Goal: Task Accomplishment & Management: Use online tool/utility

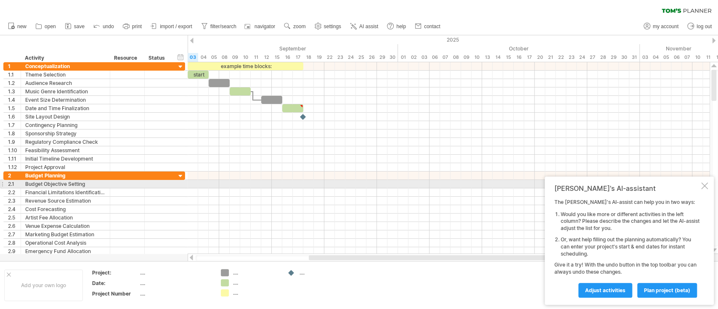
click at [704, 187] on div at bounding box center [704, 186] width 7 height 7
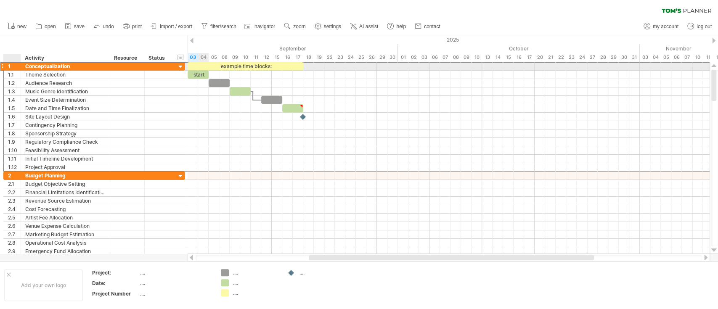
click at [4, 67] on div "1" at bounding box center [12, 66] width 17 height 8
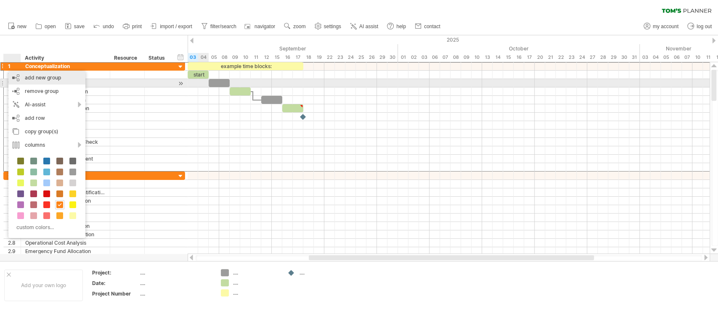
click at [21, 80] on div "add new group" at bounding box center [46, 77] width 77 height 13
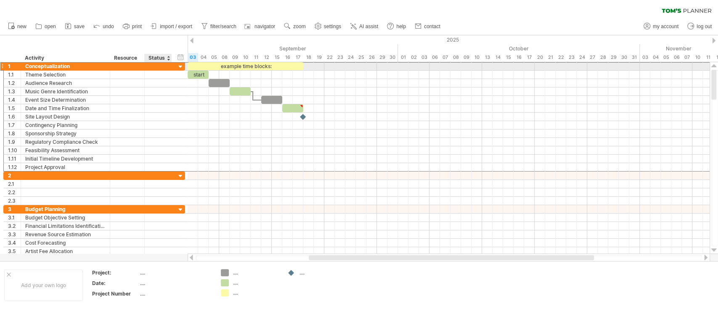
click at [176, 64] on div "**********" at bounding box center [94, 66] width 182 height 9
click at [179, 66] on div at bounding box center [181, 67] width 8 height 8
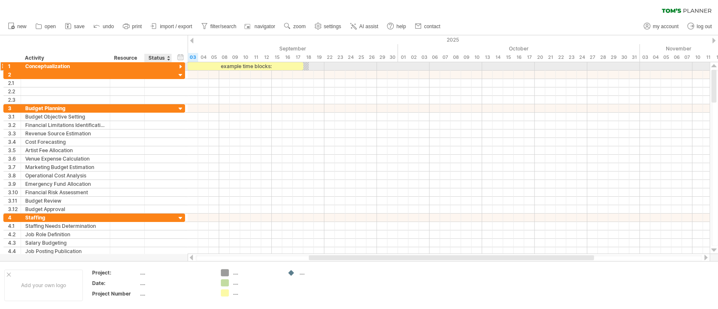
click at [179, 66] on div at bounding box center [181, 67] width 8 height 8
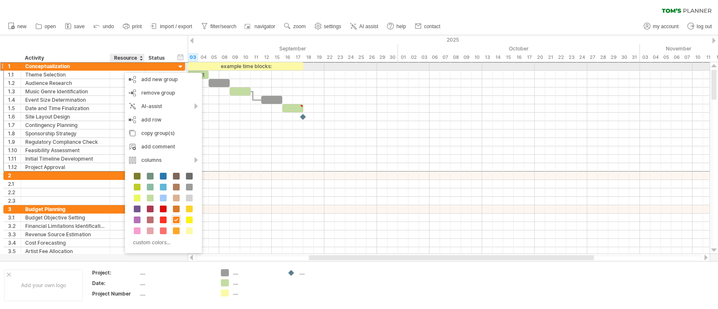
click at [77, 64] on div "Conceptualization" at bounding box center [65, 66] width 80 height 8
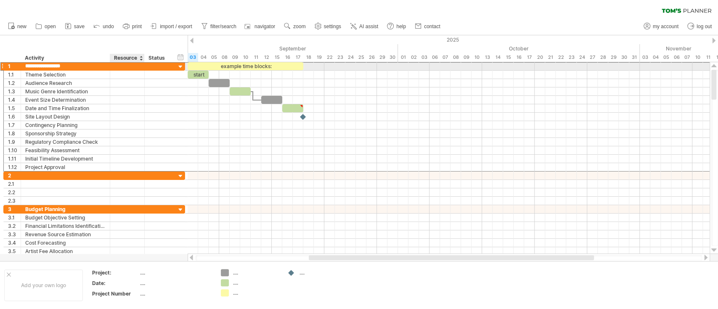
click at [77, 64] on input "**********" at bounding box center [65, 66] width 80 height 8
click at [8, 66] on div "1" at bounding box center [14, 66] width 13 height 8
click at [14, 65] on div "1" at bounding box center [14, 66] width 13 height 8
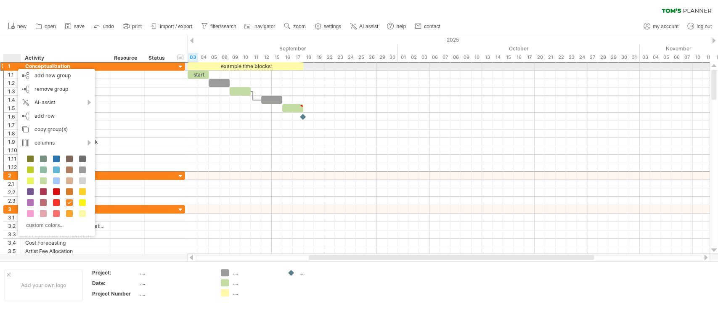
click at [14, 65] on div "1" at bounding box center [14, 66] width 13 height 8
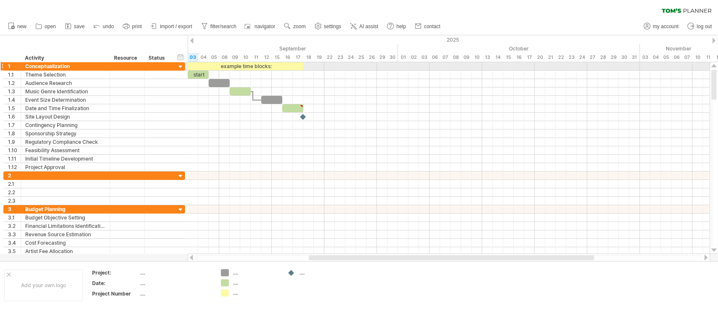
click at [0, 65] on div "**********" at bounding box center [92, 158] width 185 height 193
click at [3, 64] on div at bounding box center [1, 66] width 3 height 9
click at [10, 65] on div "1" at bounding box center [14, 66] width 13 height 8
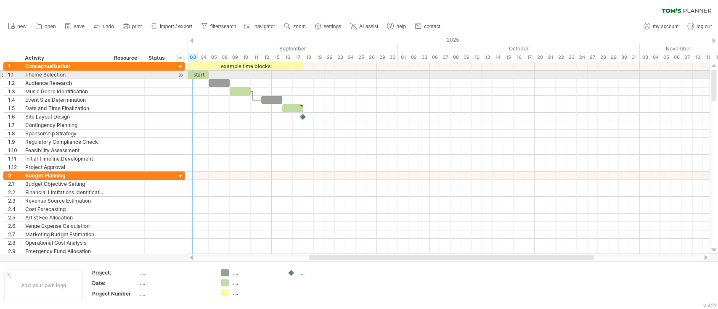
click at [188, 74] on span at bounding box center [187, 75] width 3 height 8
click at [194, 72] on div "start" at bounding box center [198, 75] width 21 height 8
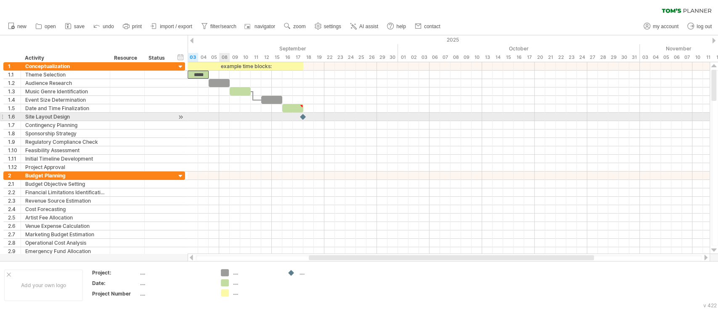
click at [221, 118] on div at bounding box center [449, 117] width 522 height 8
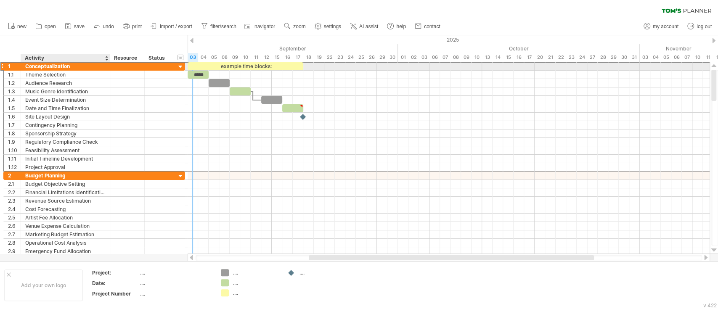
click at [80, 69] on div "Conceptualization" at bounding box center [65, 66] width 80 height 8
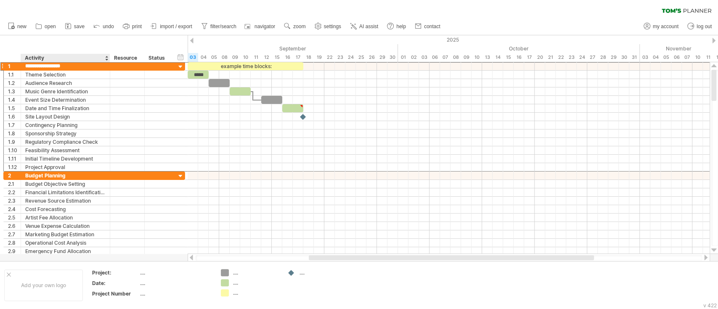
click at [74, 58] on div "Activity" at bounding box center [65, 58] width 80 height 8
drag, startPoint x: 56, startPoint y: 58, endPoint x: 0, endPoint y: 59, distance: 56.4
click at [0, 59] on div "hide start/end/duration show start/end/duration ******** Activity ******** Reso…" at bounding box center [94, 48] width 188 height 27
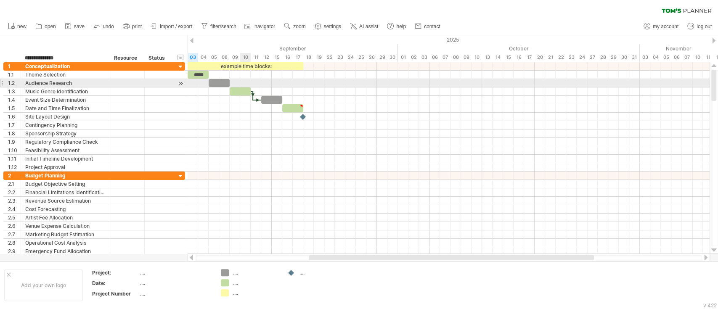
type input "**********"
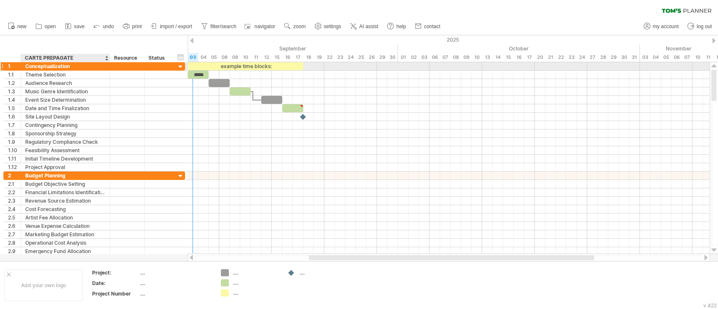
click at [75, 64] on div "Conceptualization" at bounding box center [65, 66] width 80 height 8
click at [75, 64] on input "**********" at bounding box center [65, 66] width 80 height 8
type input "**********"
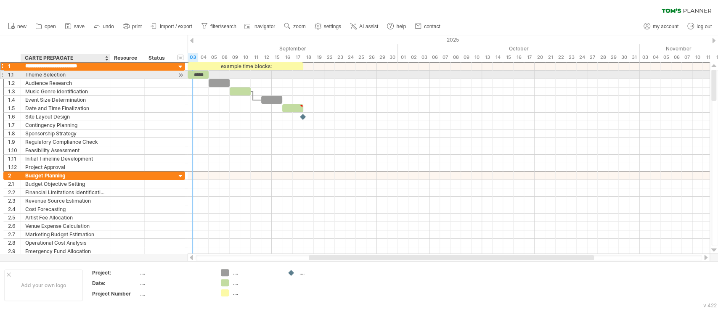
click at [75, 75] on div "Theme Selection" at bounding box center [65, 75] width 80 height 8
click at [75, 75] on input "**********" at bounding box center [65, 75] width 80 height 8
type input "**********"
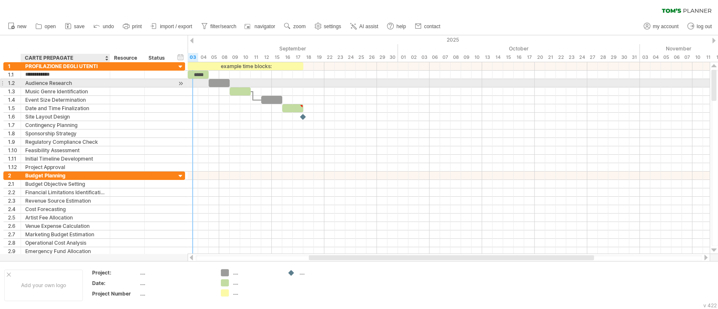
click at [67, 83] on div "Audience Research" at bounding box center [65, 83] width 80 height 8
click at [69, 85] on input "**********" at bounding box center [65, 83] width 80 height 8
type input "*"
type input "**********"
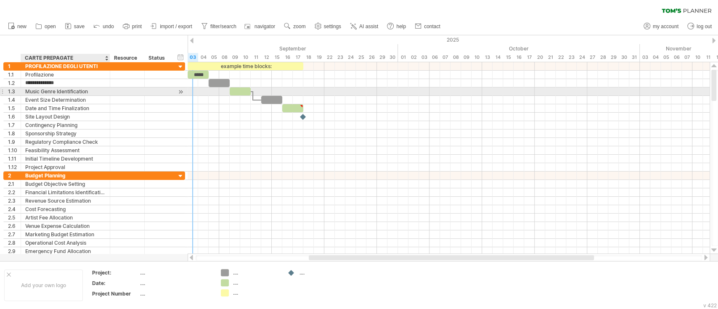
click at [69, 90] on div "Music Genre Identification" at bounding box center [65, 91] width 80 height 8
drag, startPoint x: 95, startPoint y: 91, endPoint x: 26, endPoint y: 89, distance: 69.4
click at [26, 89] on input "**********" at bounding box center [65, 91] width 80 height 8
type input "**********"
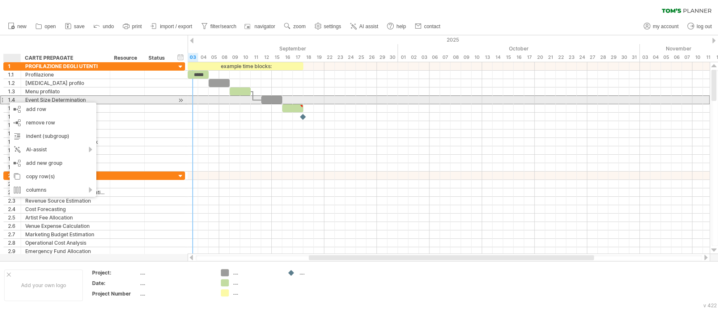
click at [5, 98] on div "1.4" at bounding box center [12, 100] width 17 height 8
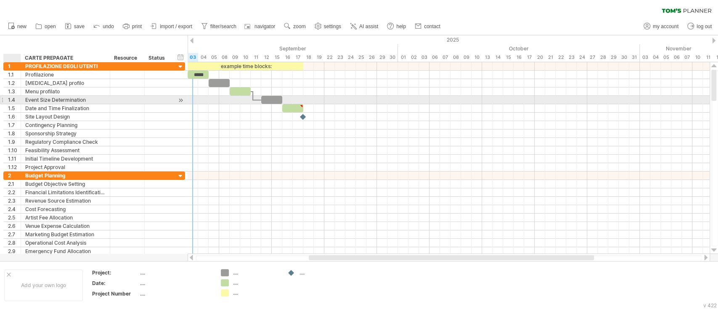
click at [5, 98] on div "1.4" at bounding box center [12, 100] width 17 height 8
click at [7, 103] on div "1.4" at bounding box center [12, 100] width 17 height 8
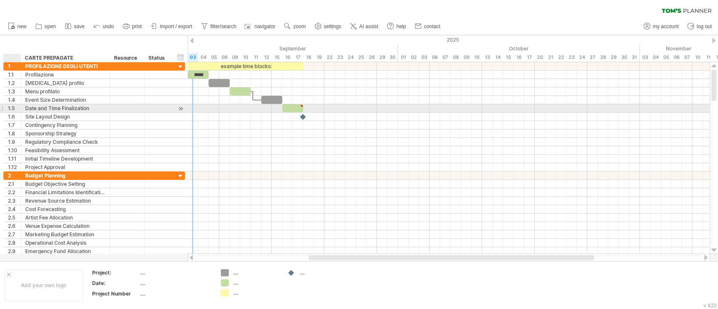
click at [7, 107] on div "1.5" at bounding box center [12, 108] width 17 height 8
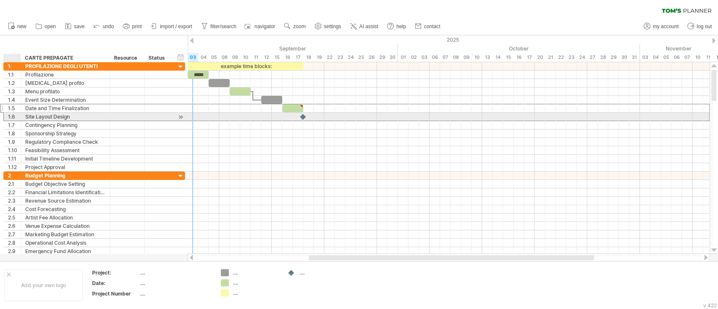
click at [9, 114] on div "1.6" at bounding box center [14, 117] width 13 height 8
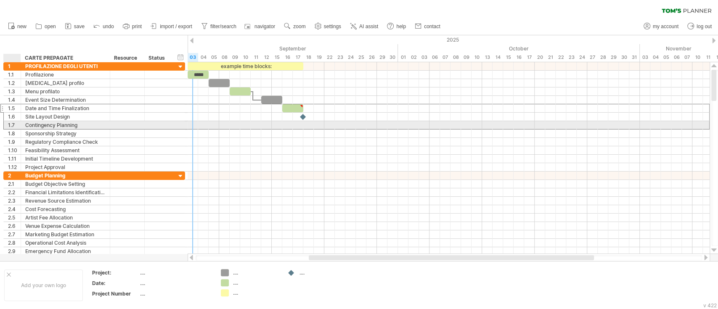
click at [9, 125] on div "1.7" at bounding box center [14, 125] width 13 height 8
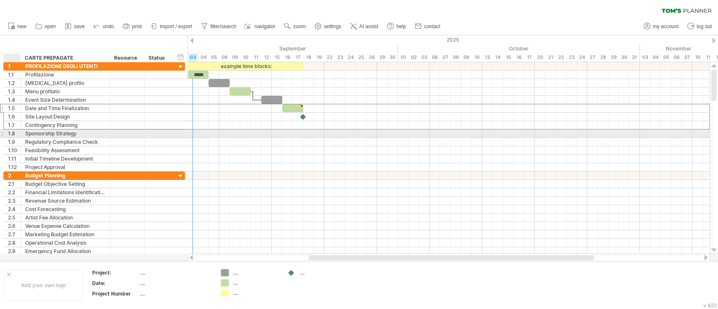
click at [6, 136] on div "1.8" at bounding box center [12, 134] width 17 height 8
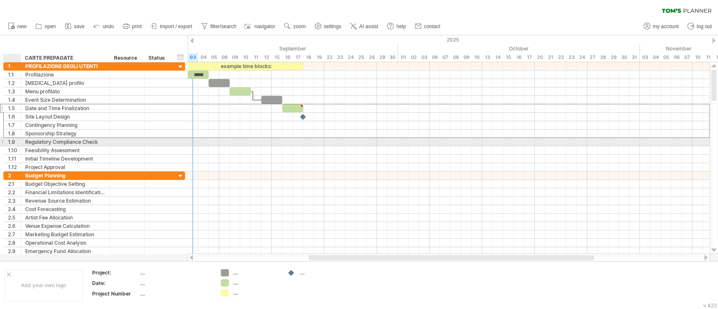
click at [6, 144] on div "1.9" at bounding box center [12, 142] width 17 height 8
click at [8, 150] on div "1.10" at bounding box center [14, 150] width 13 height 8
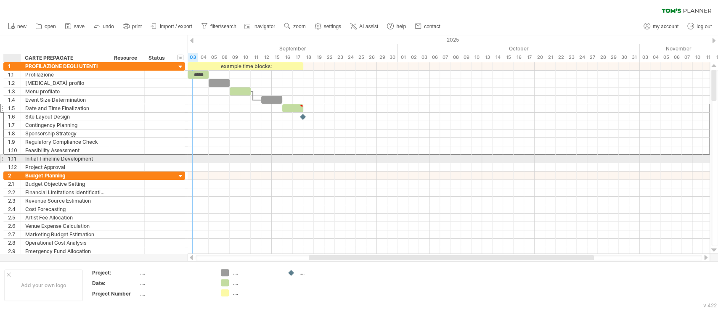
click at [11, 159] on div "1.11" at bounding box center [14, 159] width 13 height 8
click at [9, 167] on div "1.12" at bounding box center [14, 167] width 13 height 8
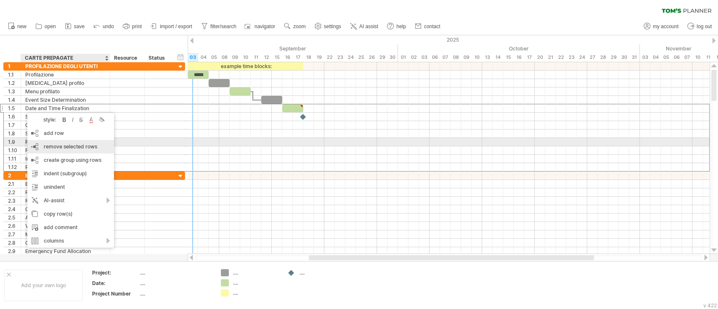
click at [55, 144] on span "remove selected rows" at bounding box center [70, 146] width 53 height 6
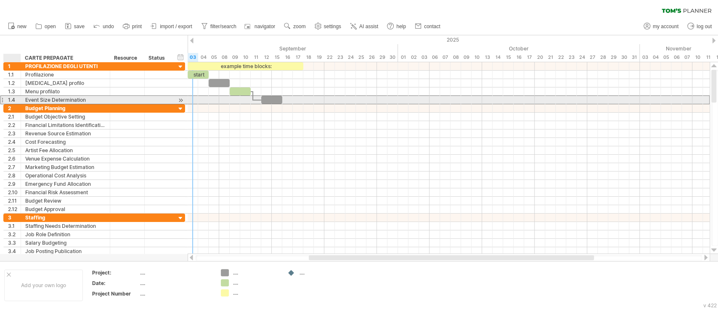
click at [13, 100] on div "1.4" at bounding box center [14, 100] width 13 height 8
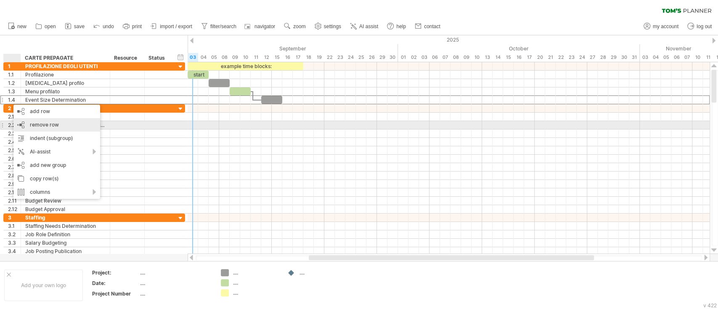
click at [31, 126] on span "remove row" at bounding box center [44, 125] width 29 height 6
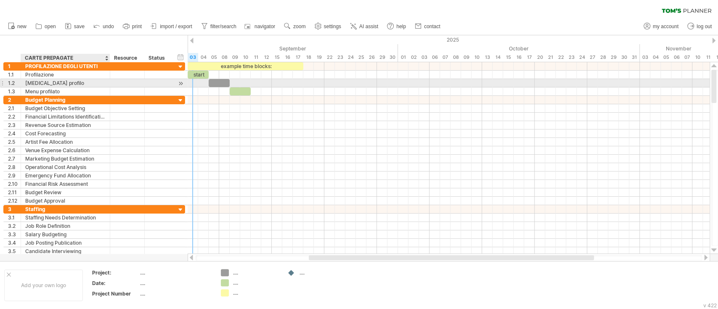
click at [93, 79] on div "[MEDICAL_DATA] profilo" at bounding box center [65, 83] width 80 height 8
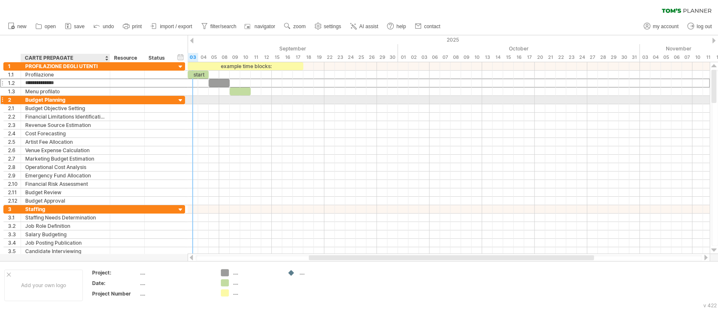
click at [68, 101] on div "Budget Planning" at bounding box center [65, 100] width 80 height 8
click at [68, 101] on input "**********" at bounding box center [65, 100] width 80 height 8
type input "****"
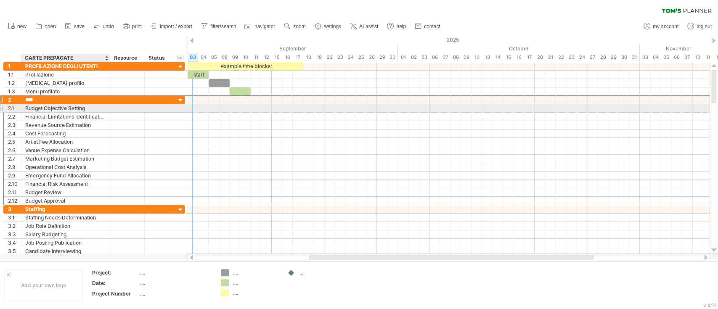
click at [66, 109] on div "Budget Objective Setting" at bounding box center [65, 108] width 80 height 8
click at [66, 109] on input "**********" at bounding box center [65, 108] width 80 height 8
type input "**********"
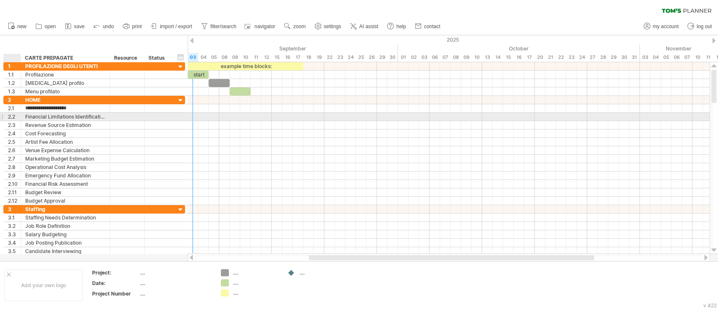
click at [7, 119] on div "2.2" at bounding box center [12, 117] width 17 height 8
click at [7, 122] on div "2.3" at bounding box center [12, 125] width 17 height 8
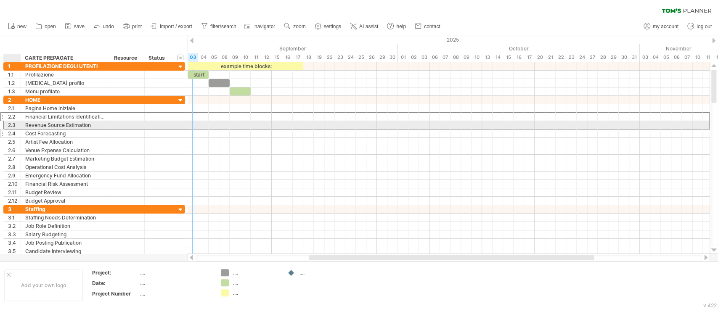
click at [7, 130] on div "2.4" at bounding box center [12, 134] width 17 height 8
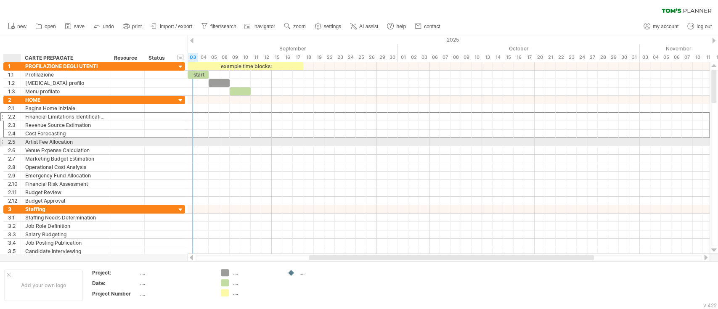
click at [7, 140] on div "2.5" at bounding box center [12, 142] width 17 height 8
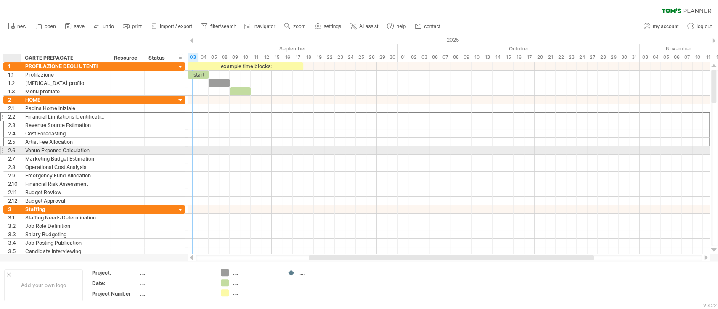
click at [9, 150] on div "2.6" at bounding box center [14, 150] width 13 height 8
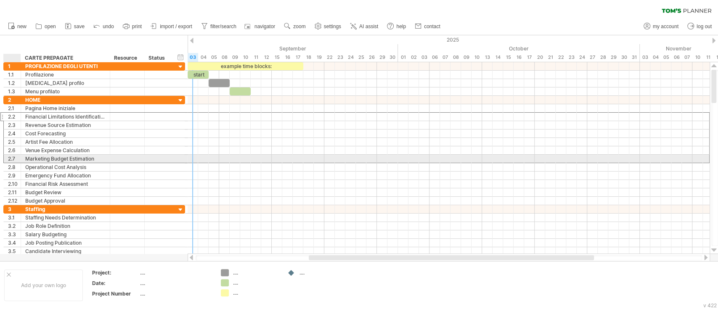
click at [9, 156] on div "2.7" at bounding box center [14, 159] width 13 height 8
click at [13, 170] on div "2.8" at bounding box center [14, 167] width 13 height 8
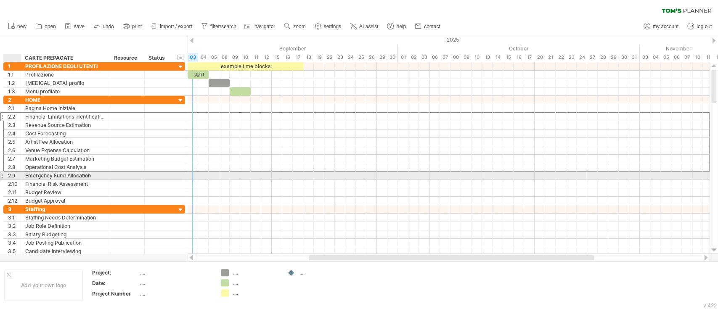
click at [13, 177] on div "2.9" at bounding box center [14, 176] width 13 height 8
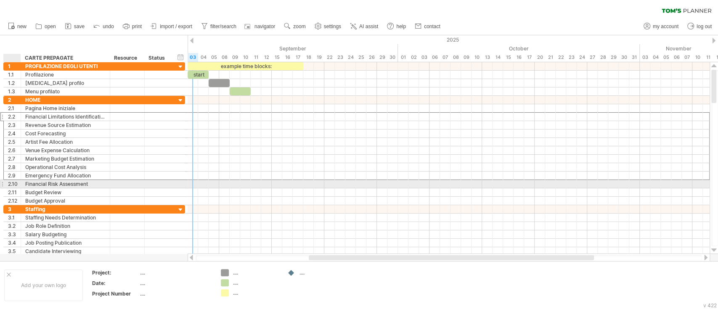
click at [13, 187] on div "2.10" at bounding box center [14, 184] width 13 height 8
click at [12, 191] on div "2.11" at bounding box center [14, 192] width 13 height 8
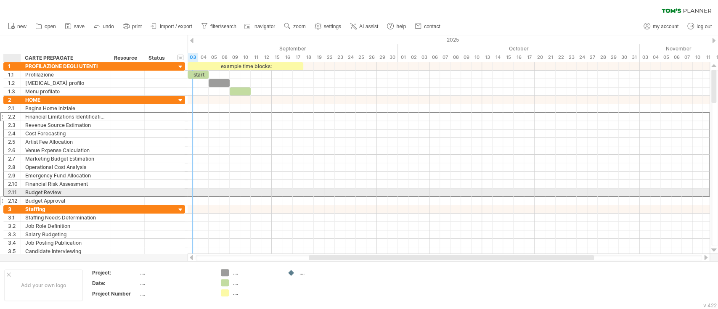
click at [12, 197] on div "2.12" at bounding box center [14, 201] width 13 height 8
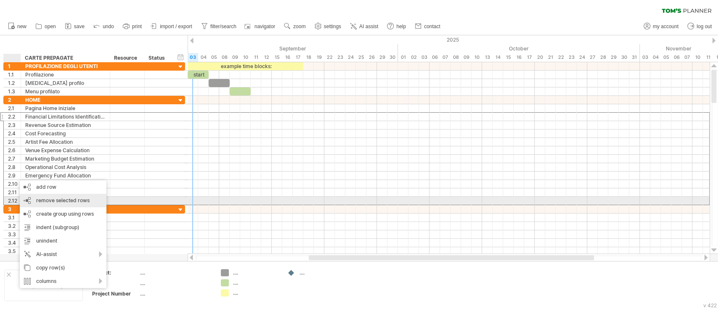
click at [40, 202] on span "remove selected rows" at bounding box center [62, 200] width 53 height 6
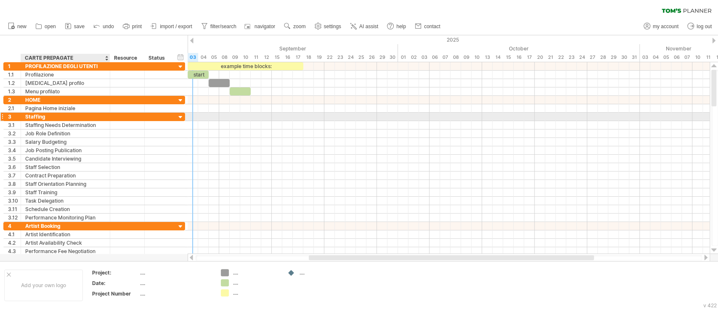
click at [50, 114] on div "Staffing" at bounding box center [65, 117] width 80 height 8
click at [50, 114] on input "********" at bounding box center [65, 117] width 80 height 8
type input "**********"
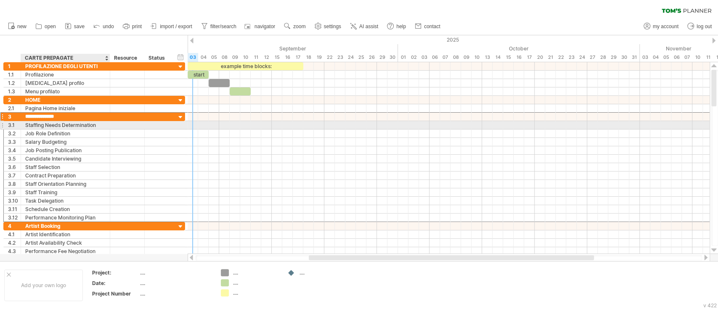
click at [51, 128] on div "Staffing Needs Determination" at bounding box center [65, 125] width 80 height 8
click at [51, 128] on input "**********" at bounding box center [65, 125] width 80 height 8
click at [52, 128] on input "**********" at bounding box center [65, 125] width 80 height 8
type input "*"
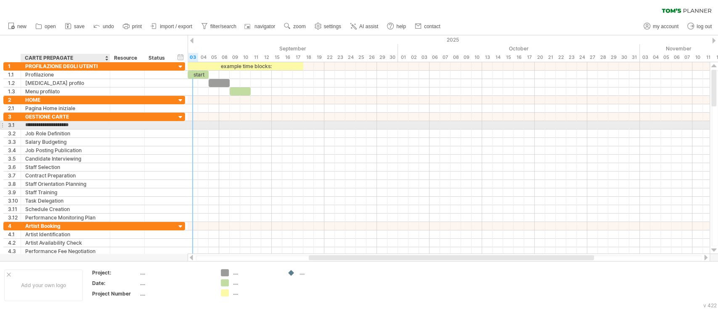
type input "**********"
type input "*"
type input "**********"
type input "*"
type input "**********"
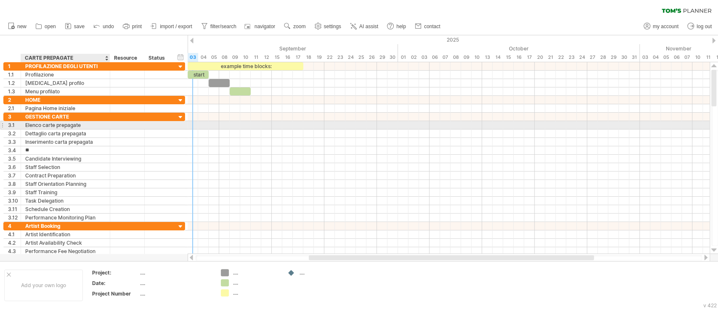
type input "*"
type input "**********"
type input "*"
type input "**********"
type input "*"
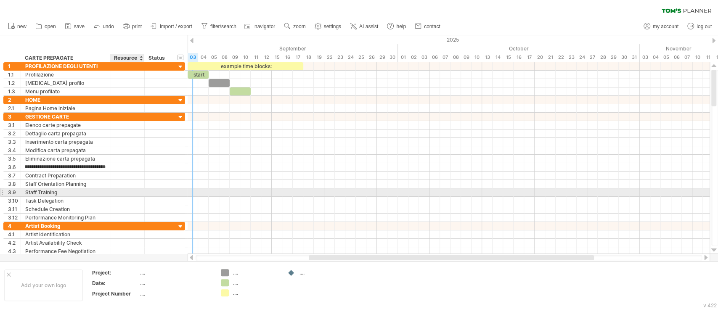
scroll to position [0, 37]
type input "**********"
type input "*"
type input "**********"
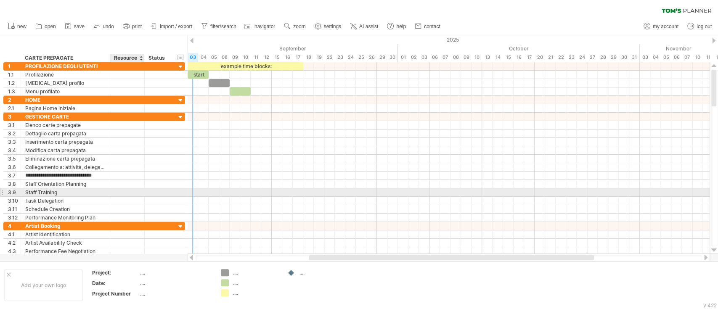
scroll to position [0, 1]
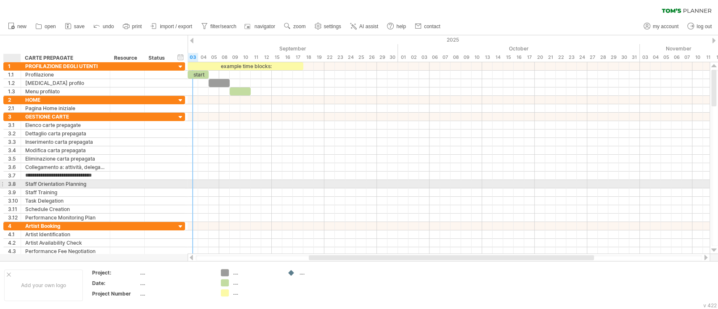
click at [11, 183] on div "3.8" at bounding box center [14, 184] width 13 height 8
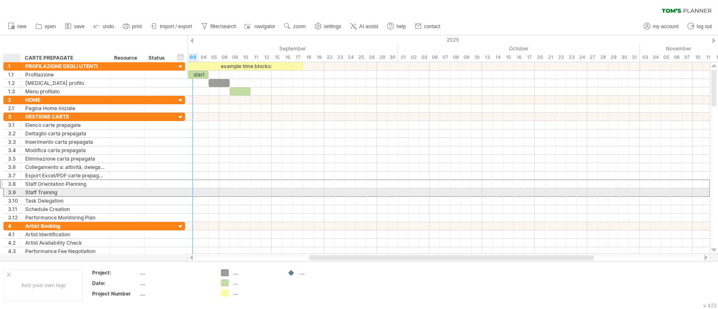
click at [9, 190] on div "3.9" at bounding box center [14, 192] width 13 height 8
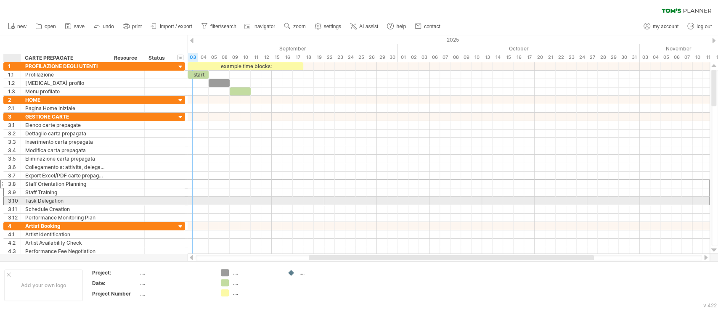
click at [7, 200] on div "3.10" at bounding box center [12, 201] width 17 height 8
click at [7, 205] on div "3.11" at bounding box center [12, 209] width 17 height 8
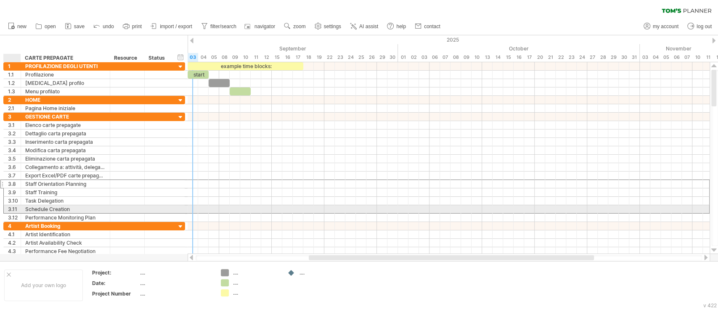
click at [7, 212] on div "3.11" at bounding box center [12, 209] width 17 height 8
click at [8, 210] on div "3.11" at bounding box center [14, 209] width 13 height 8
click at [8, 215] on div "3.12" at bounding box center [14, 218] width 13 height 8
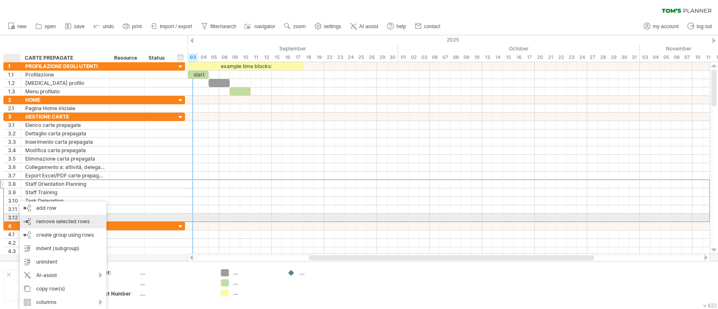
click at [56, 217] on div "remove row remove selected rows" at bounding box center [63, 221] width 87 height 13
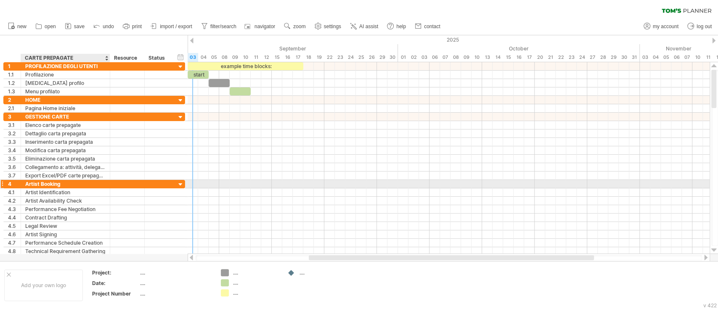
click at [78, 185] on div "Artist Booking" at bounding box center [65, 184] width 80 height 8
click at [78, 185] on input "**********" at bounding box center [65, 184] width 80 height 8
type input "**********"
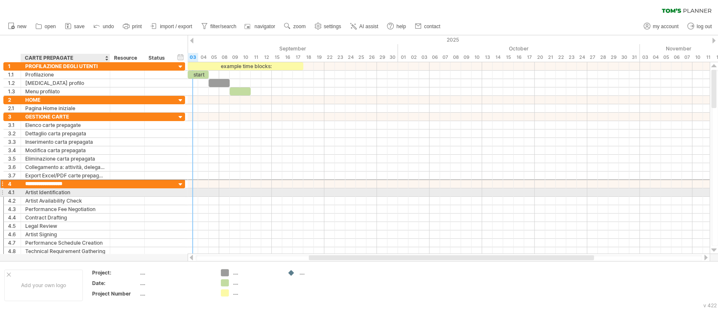
click at [73, 194] on div "Artist Identification" at bounding box center [65, 192] width 80 height 8
click at [73, 194] on input "**********" at bounding box center [65, 192] width 80 height 8
type input "**********"
type input "*"
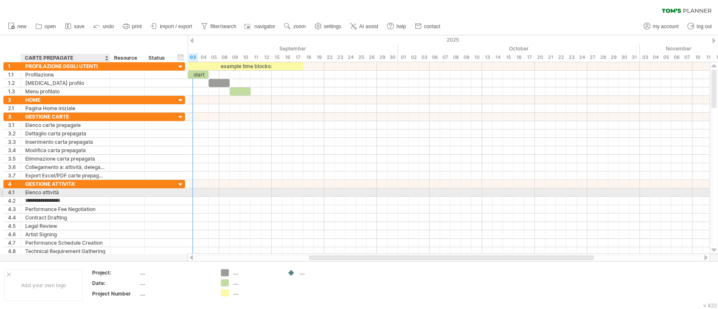
type input "**********"
type input "*"
type input "**********"
type input "*"
type input "**********"
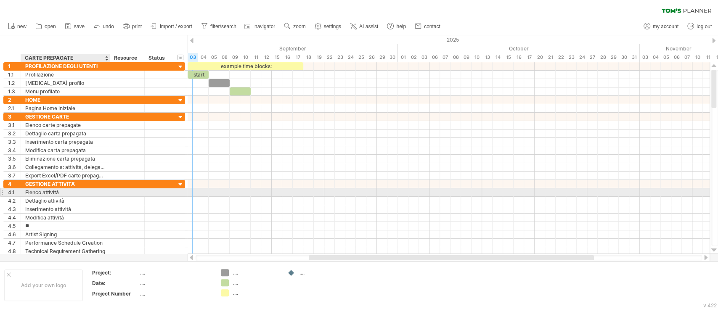
type input "*"
type input "**********"
type input "*"
type input "**********"
type input "*"
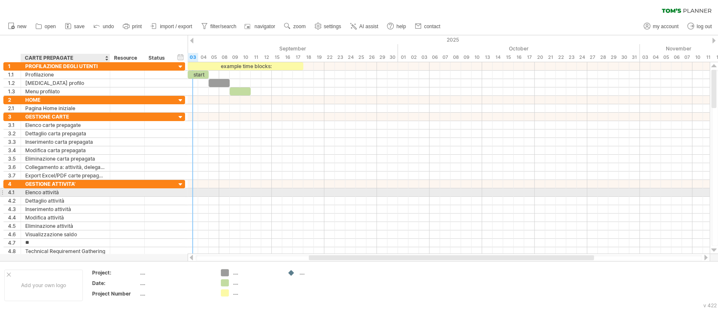
type input "*"
type input "**********"
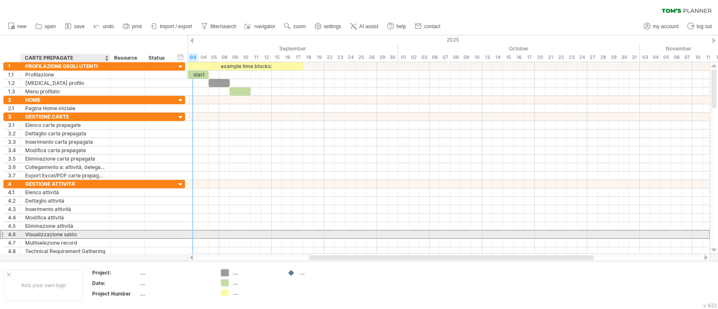
drag, startPoint x: 26, startPoint y: 234, endPoint x: 80, endPoint y: 236, distance: 53.9
click at [80, 236] on div "Visualizzazione saldo" at bounding box center [65, 234] width 80 height 8
click at [80, 235] on input "**********" at bounding box center [65, 234] width 80 height 8
click at [78, 232] on input "**********" at bounding box center [65, 234] width 80 height 8
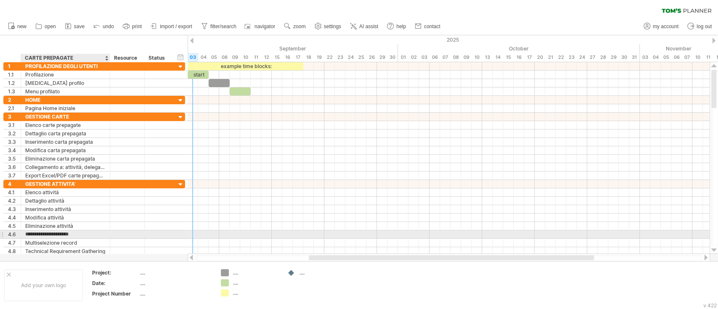
click at [78, 233] on input "**********" at bounding box center [65, 234] width 80 height 8
type input "**********"
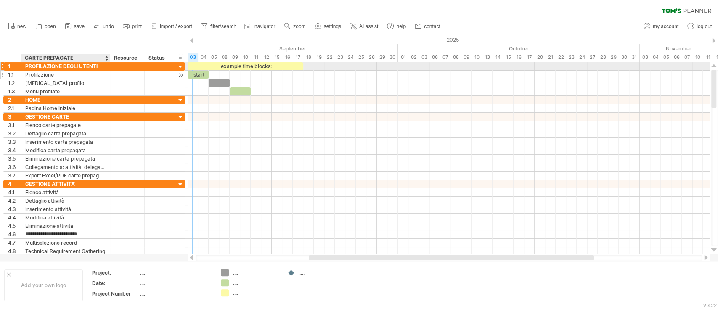
click at [60, 70] on div "PROFILAZIONE DEGLI UTENTI" at bounding box center [65, 66] width 80 height 8
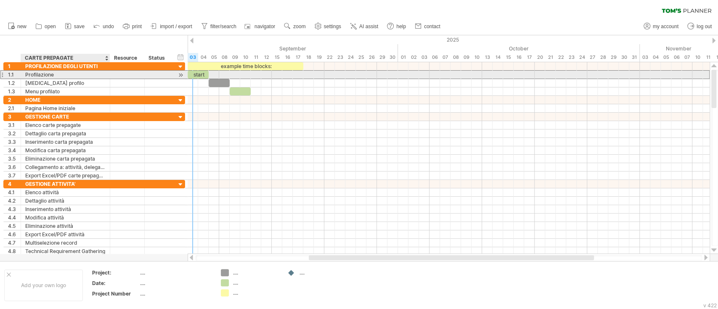
click at [58, 76] on div "Profilazione" at bounding box center [65, 75] width 80 height 8
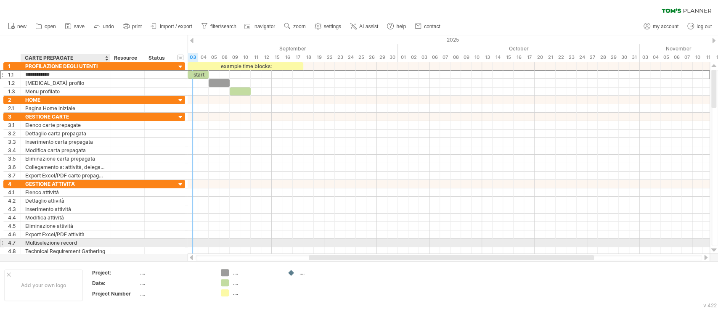
click at [72, 242] on div "Multiselezione record" at bounding box center [65, 243] width 80 height 8
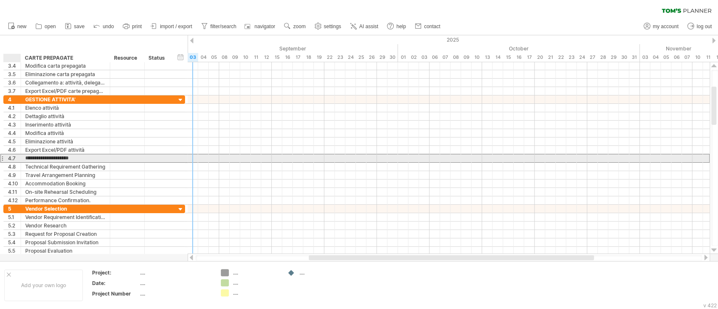
click at [7, 160] on div "4.7" at bounding box center [12, 158] width 17 height 8
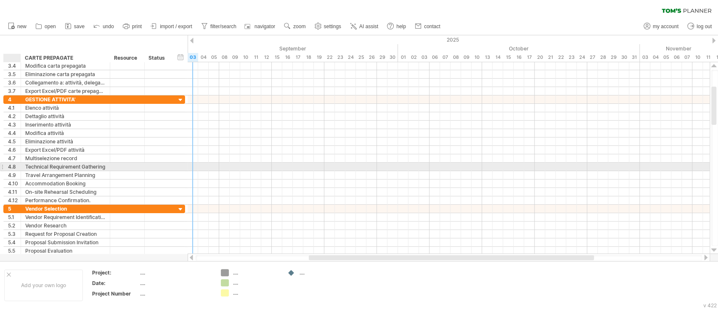
click at [9, 166] on div "4.8" at bounding box center [14, 167] width 13 height 8
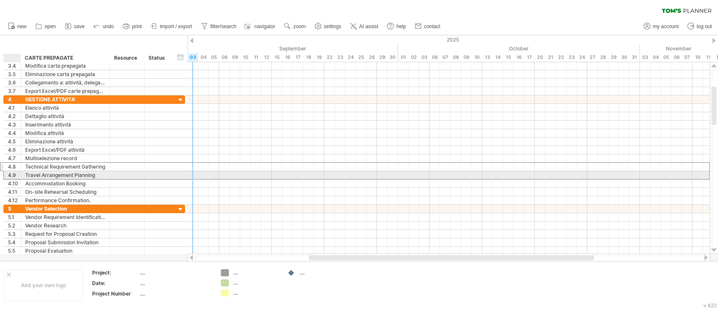
click at [10, 175] on div "4.9" at bounding box center [14, 175] width 13 height 8
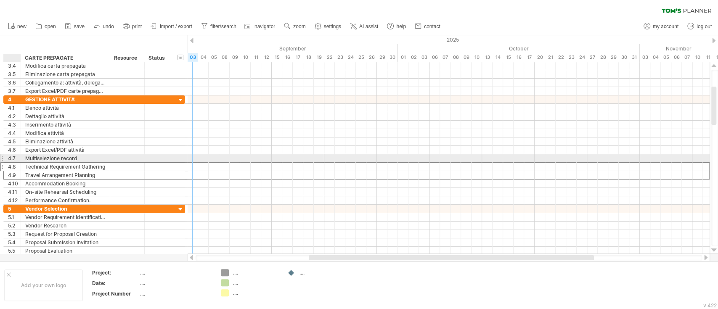
click at [13, 159] on div "4.7" at bounding box center [14, 158] width 13 height 8
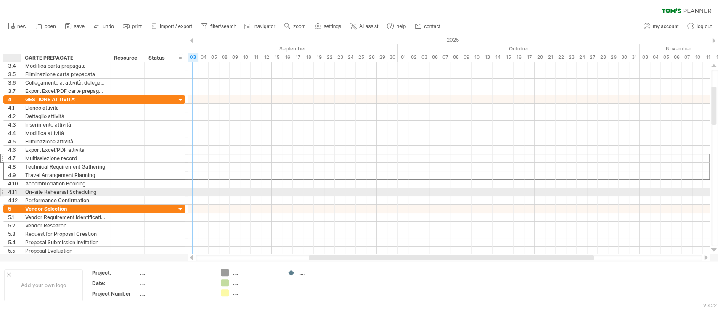
click at [17, 188] on div "4.11" at bounding box center [14, 192] width 13 height 8
click at [16, 191] on div "4.11" at bounding box center [14, 192] width 13 height 8
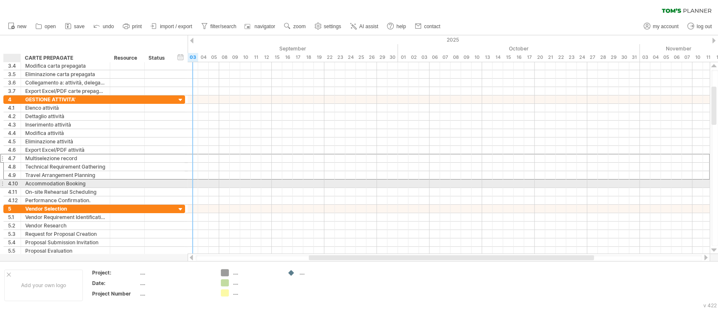
click at [15, 184] on div "4.10" at bounding box center [14, 184] width 13 height 8
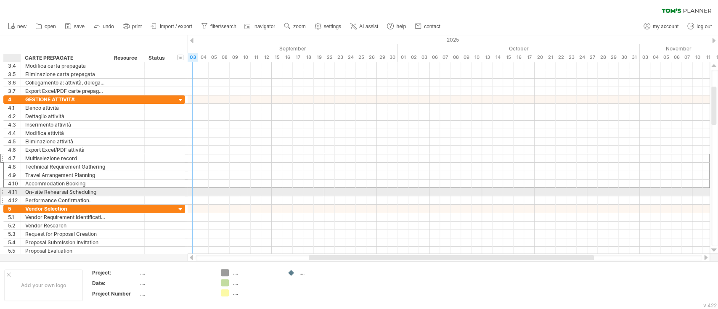
click at [12, 196] on div "4.12" at bounding box center [14, 200] width 13 height 8
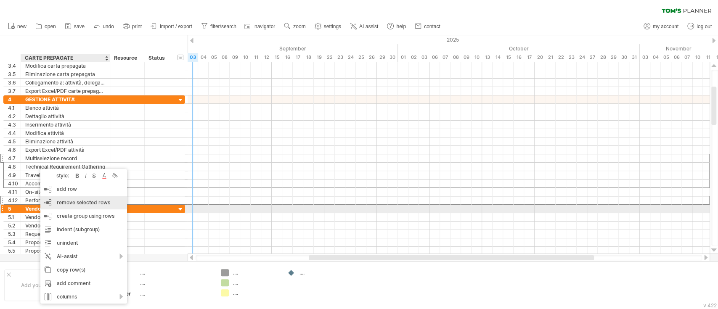
click at [72, 201] on span "remove selected rows" at bounding box center [83, 202] width 53 height 6
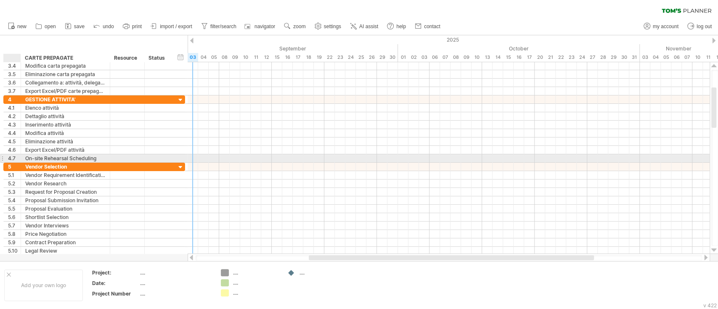
click at [14, 155] on div "4.7" at bounding box center [14, 158] width 13 height 8
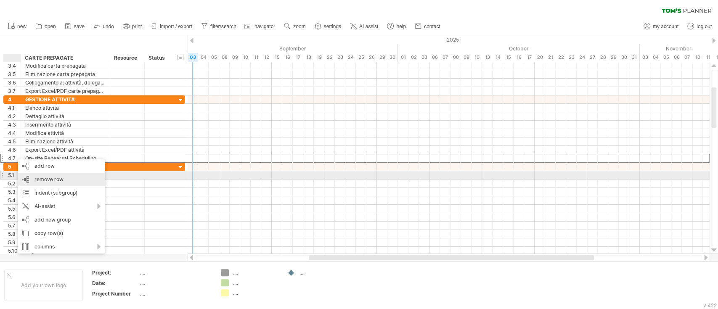
click at [46, 179] on span "remove row" at bounding box center [48, 179] width 29 height 6
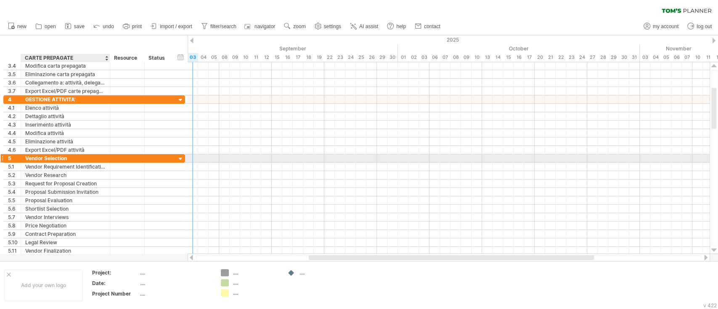
click at [80, 156] on div "Vendor Selection" at bounding box center [65, 158] width 80 height 8
click at [80, 156] on input "**********" at bounding box center [65, 158] width 80 height 8
type input "**********"
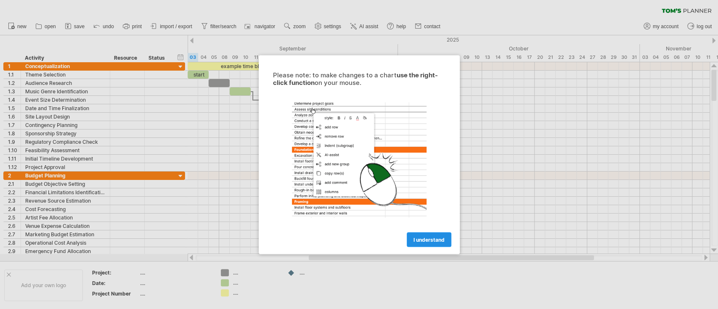
click at [414, 238] on span "I understand" at bounding box center [428, 239] width 31 height 6
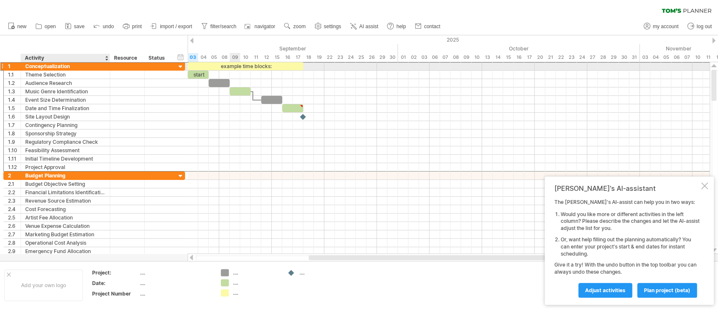
click at [28, 66] on div "Conceptualization" at bounding box center [65, 66] width 80 height 8
click at [0, 0] on input "**********" at bounding box center [0, 0] width 0 height 0
click at [28, 65] on input "**********" at bounding box center [65, 66] width 80 height 8
type input "**********"
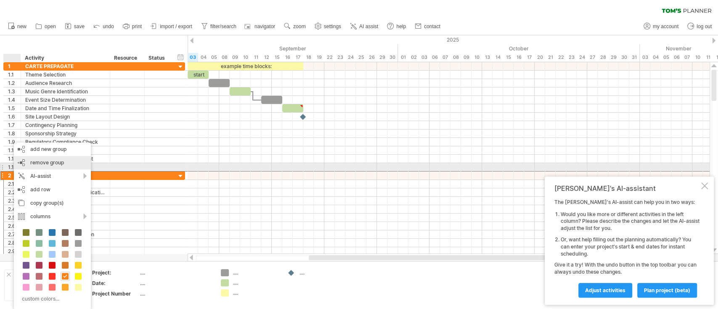
click at [37, 164] on span "remove group" at bounding box center [47, 162] width 34 height 6
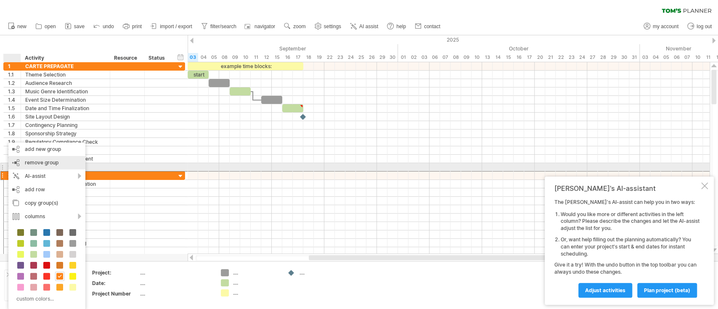
click at [20, 162] on div "remove group remove selected groups" at bounding box center [46, 162] width 77 height 13
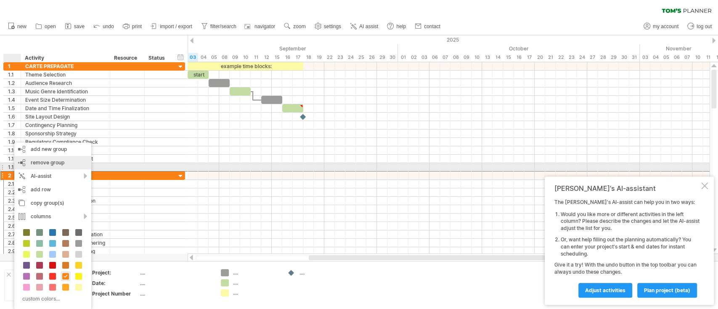
click at [29, 164] on div "remove group remove selected groups" at bounding box center [52, 162] width 77 height 13
click at [28, 164] on div "remove group remove selected groups" at bounding box center [52, 162] width 77 height 13
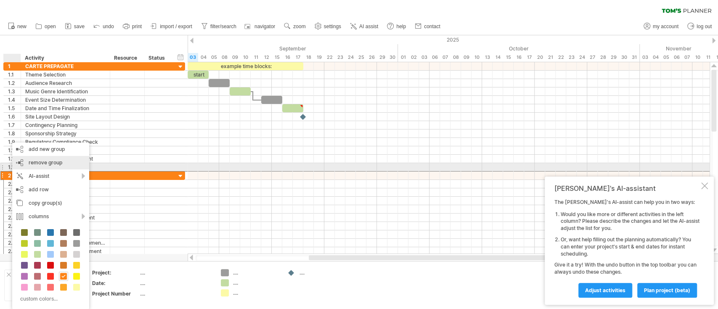
click at [29, 164] on span "remove group" at bounding box center [46, 162] width 34 height 6
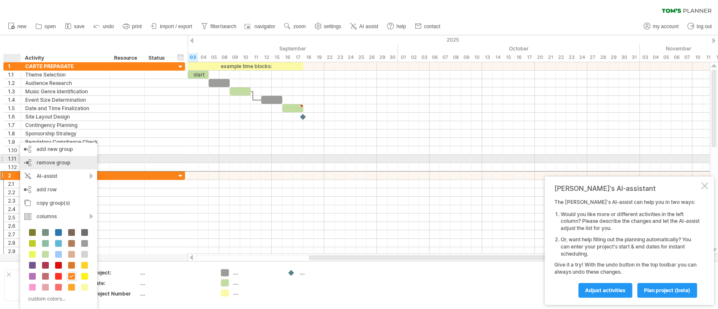
click at [32, 163] on div "remove group remove selected groups" at bounding box center [58, 162] width 77 height 13
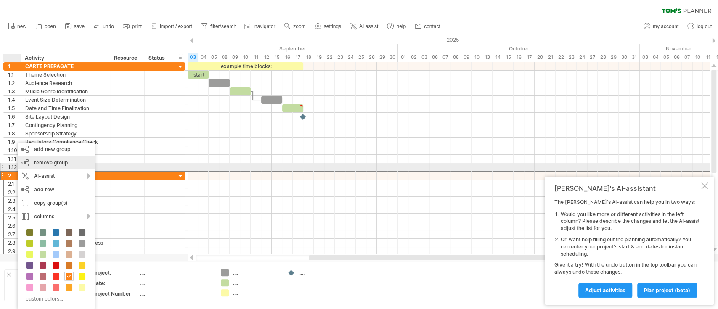
click at [28, 162] on div "remove group remove selected groups" at bounding box center [56, 162] width 77 height 13
click at [31, 167] on div "remove group remove selected groups" at bounding box center [56, 162] width 77 height 13
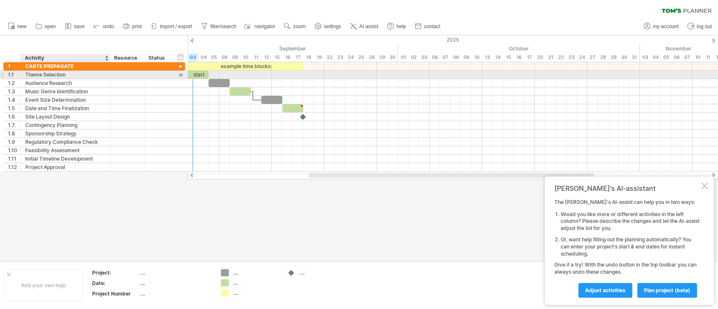
click at [61, 73] on div "Theme Selection" at bounding box center [65, 75] width 80 height 8
click at [61, 73] on input "**********" at bounding box center [65, 75] width 80 height 8
type input "**********"
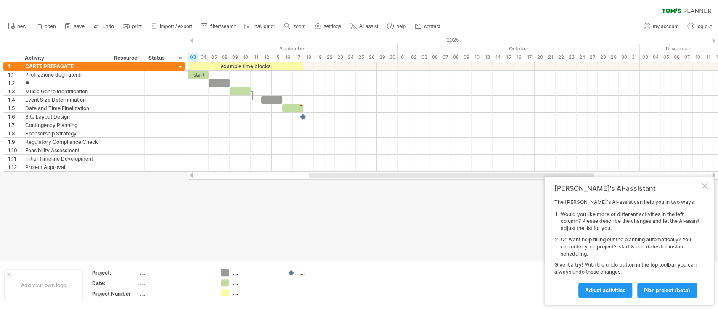
type input "*"
type input "****"
type input "*"
type input "**********"
type input "*"
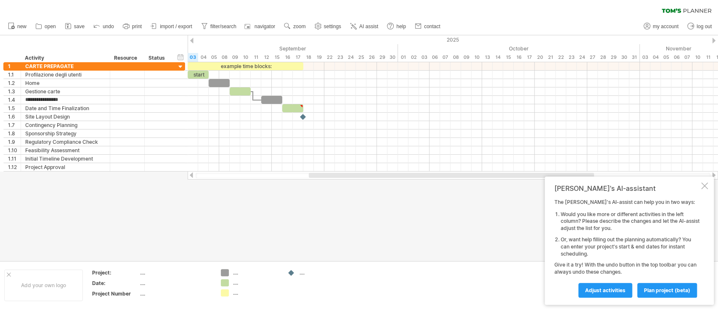
type input "**********"
type input "*"
type input "**********"
type input "*"
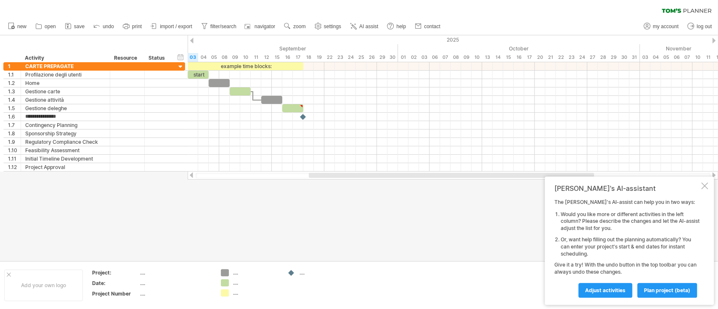
type input "**********"
type input "*"
type input "**********"
type input "*"
type input "*********"
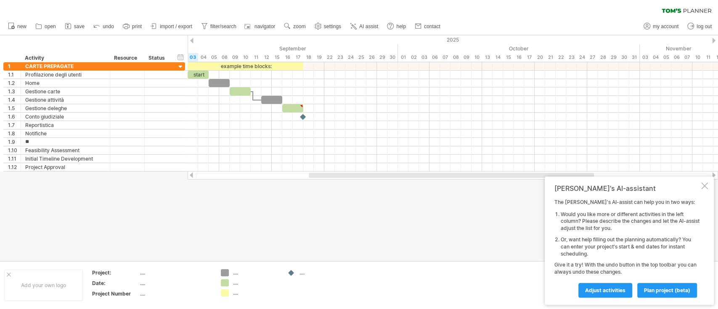
type input "*"
type input "*******"
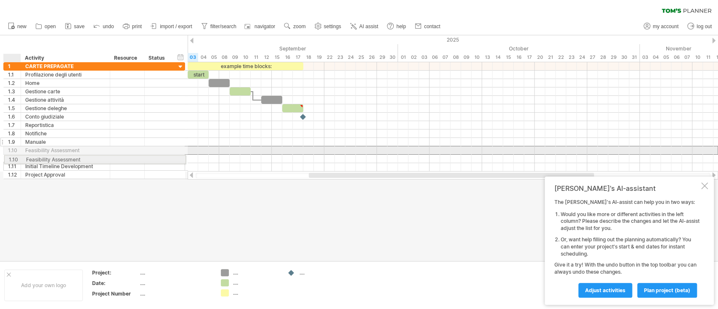
click at [7, 156] on div "**********" at bounding box center [94, 120] width 182 height 117
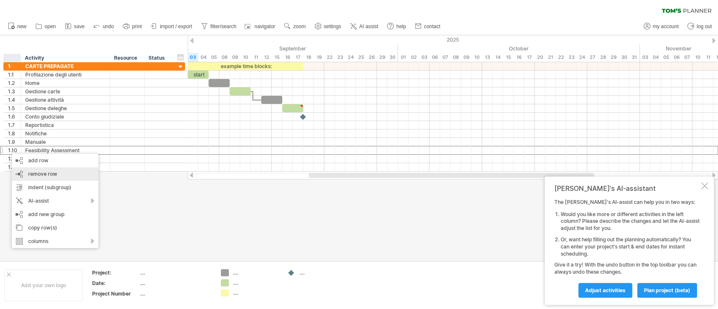
click at [45, 171] on span "remove row" at bounding box center [42, 174] width 29 height 6
click at [55, 176] on span "remove row" at bounding box center [47, 174] width 29 height 6
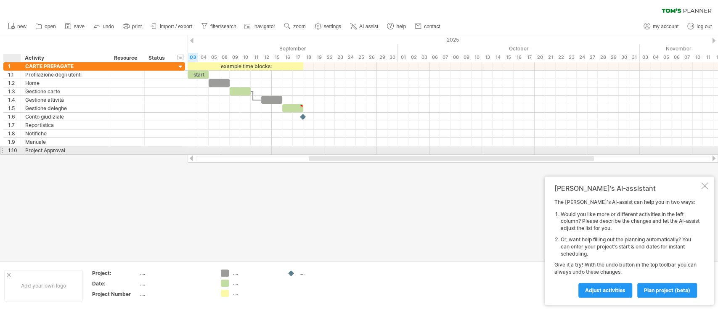
click at [10, 148] on div "1.10" at bounding box center [14, 150] width 13 height 8
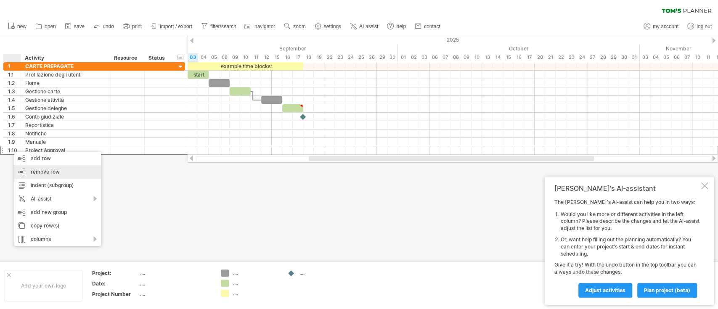
click at [40, 173] on span "remove row" at bounding box center [45, 172] width 29 height 6
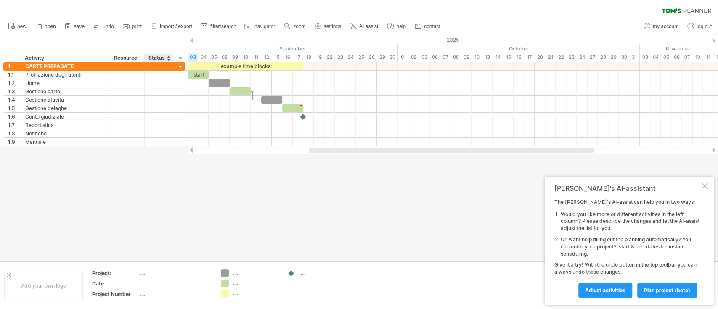
click at [184, 169] on div at bounding box center [359, 148] width 718 height 226
click at [703, 187] on div at bounding box center [704, 186] width 7 height 7
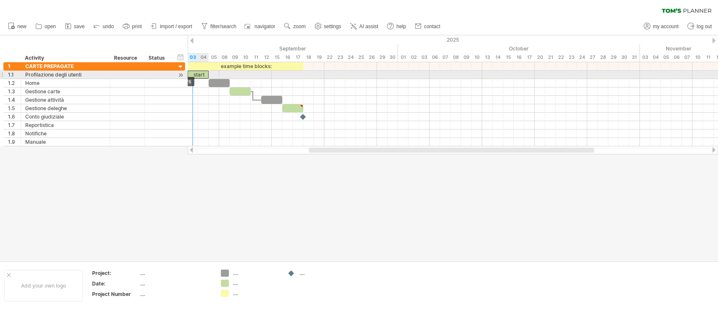
click at [189, 73] on span at bounding box center [187, 75] width 3 height 8
click at [192, 75] on div "start" at bounding box center [198, 75] width 21 height 8
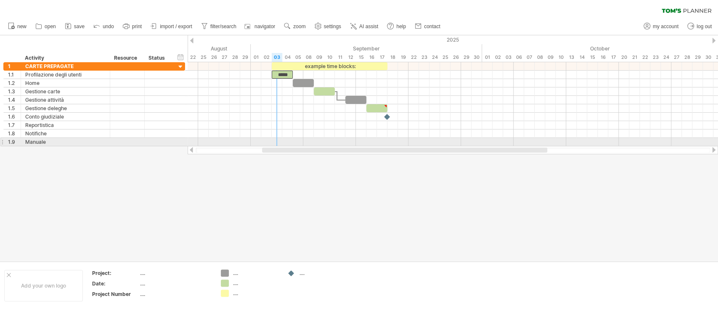
drag, startPoint x: 318, startPoint y: 152, endPoint x: 272, endPoint y: 143, distance: 47.2
click at [272, 143] on div "Trying to reach plan.tomsplanner.com Connected again... 0% clear filter new 1" at bounding box center [359, 154] width 718 height 309
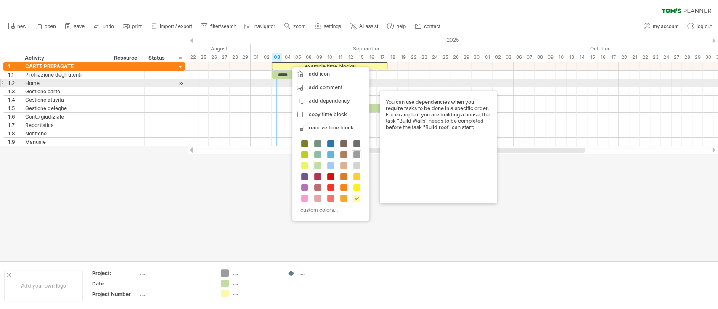
click at [278, 81] on div at bounding box center [453, 83] width 530 height 8
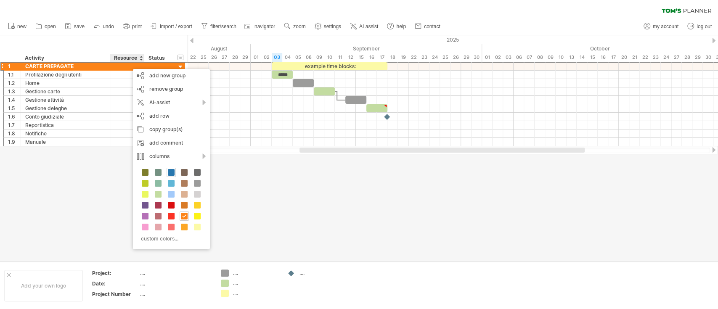
click at [172, 175] on span at bounding box center [171, 172] width 7 height 7
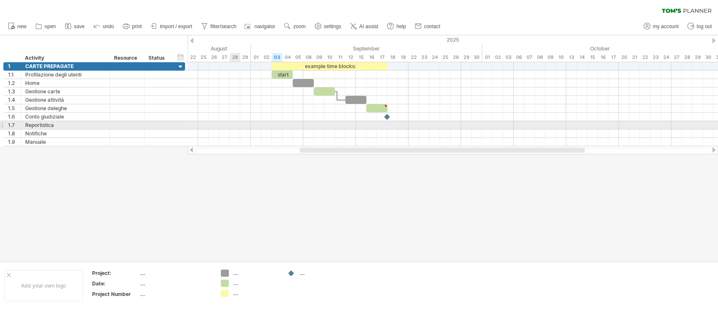
click at [240, 122] on div at bounding box center [453, 125] width 530 height 8
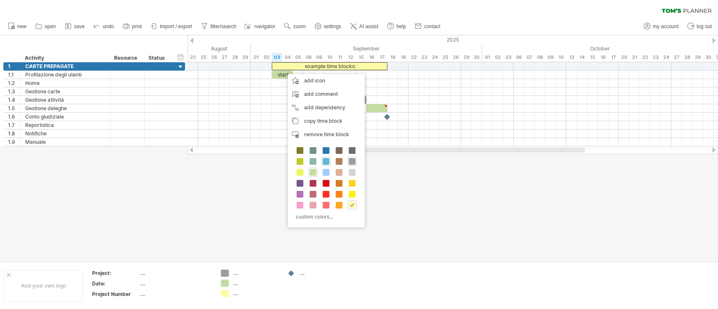
click at [326, 162] on span at bounding box center [326, 161] width 7 height 7
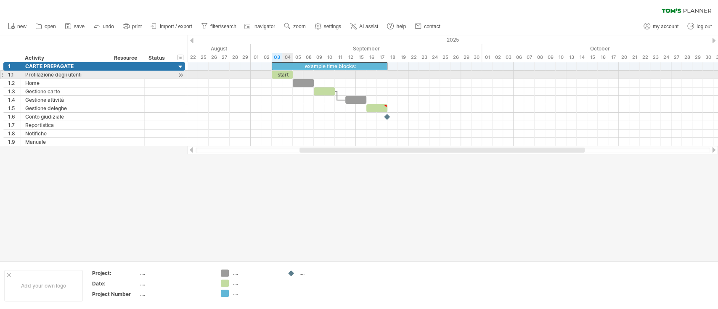
click at [282, 72] on div "start" at bounding box center [282, 75] width 21 height 8
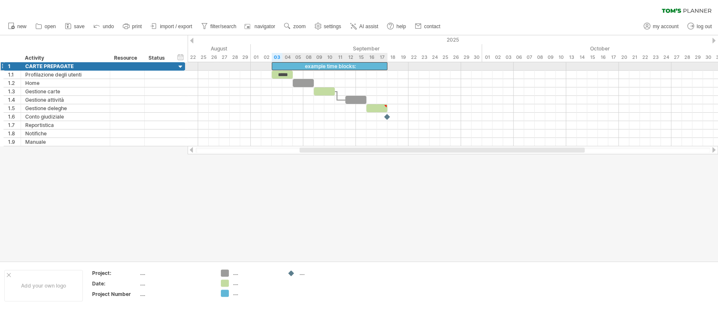
click at [296, 64] on div "example time blocks:" at bounding box center [330, 66] width 116 height 8
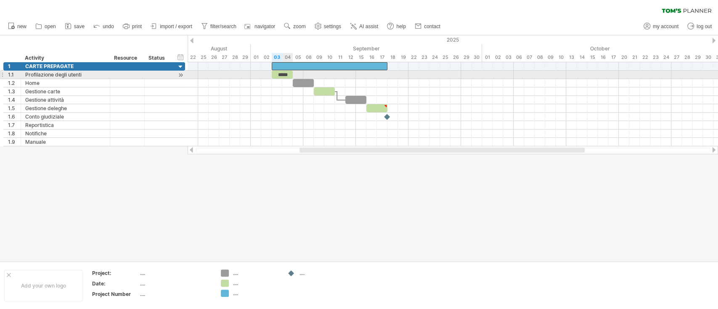
click at [286, 74] on div "*****" at bounding box center [282, 75] width 21 height 8
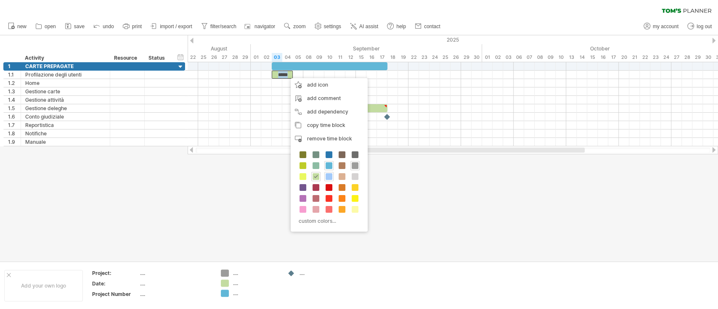
click at [331, 177] on span at bounding box center [329, 176] width 7 height 7
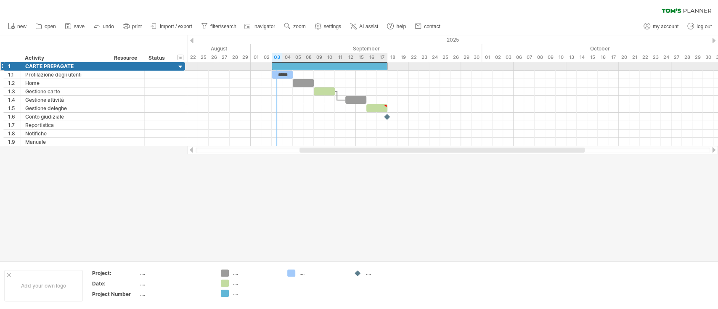
click at [279, 70] on div at bounding box center [330, 66] width 116 height 8
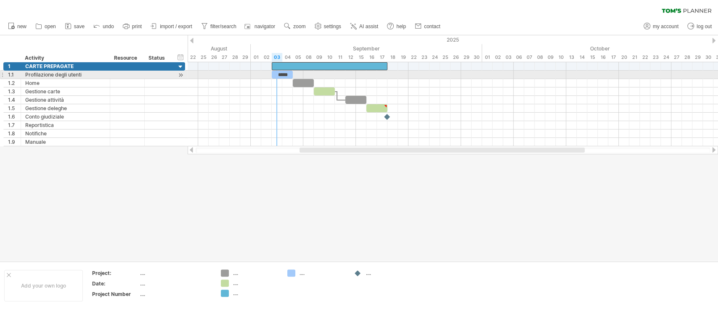
click at [284, 75] on div "*****" at bounding box center [282, 75] width 21 height 8
click at [288, 74] on div "*****" at bounding box center [282, 75] width 21 height 8
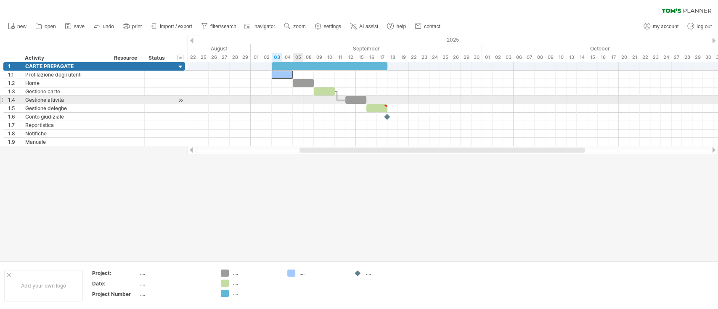
click at [299, 101] on div at bounding box center [453, 100] width 530 height 8
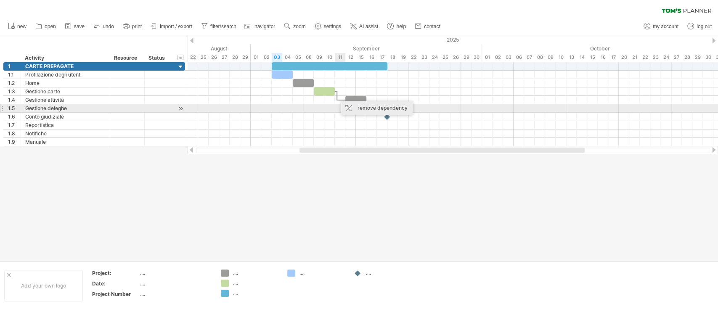
click at [360, 107] on div "remove dependency" at bounding box center [377, 107] width 72 height 13
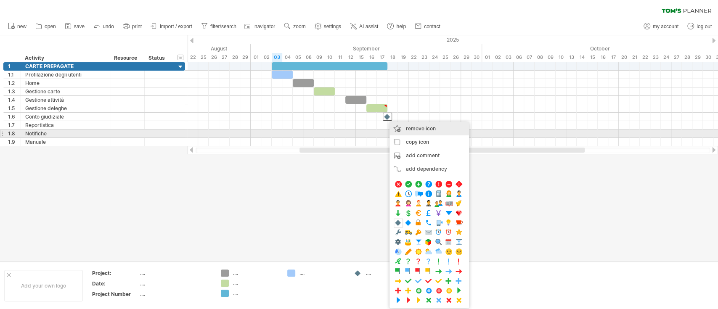
click at [417, 129] on span "remove icon" at bounding box center [421, 128] width 30 height 6
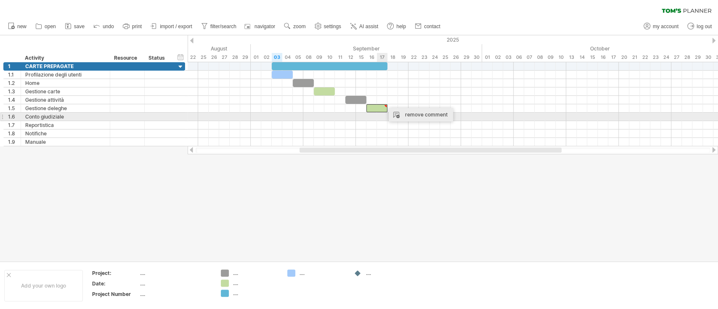
click at [400, 118] on div "remove comment" at bounding box center [421, 114] width 64 height 13
click at [356, 115] on div at bounding box center [453, 117] width 530 height 8
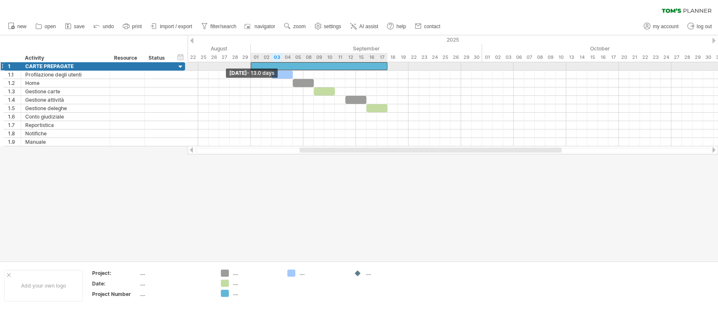
drag, startPoint x: 270, startPoint y: 64, endPoint x: 249, endPoint y: 64, distance: 21.0
click at [249, 64] on span at bounding box center [250, 66] width 3 height 8
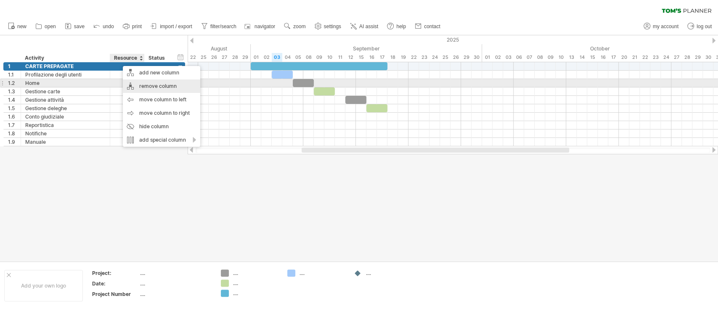
click at [138, 82] on div "remove column" at bounding box center [161, 85] width 77 height 13
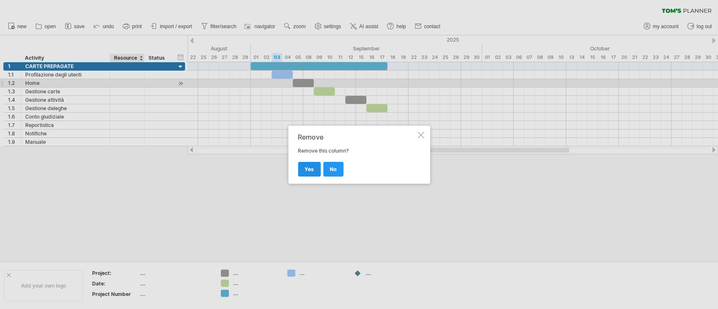
click at [305, 163] on link "yes" at bounding box center [309, 169] width 23 height 15
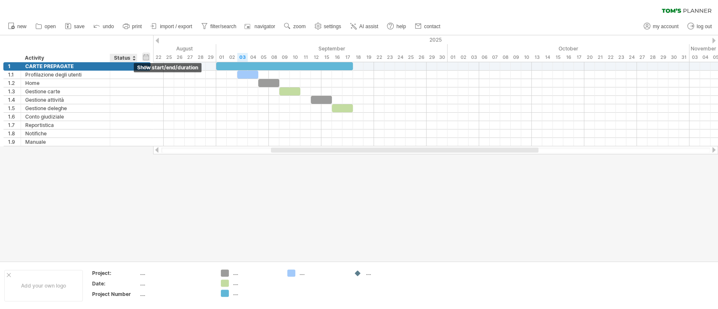
click at [147, 57] on div "hide start/end/duration show start/end/duration" at bounding box center [146, 57] width 8 height 9
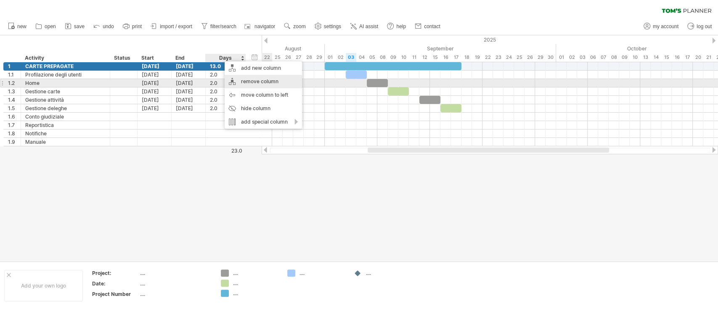
click at [232, 81] on div "remove column" at bounding box center [263, 81] width 77 height 13
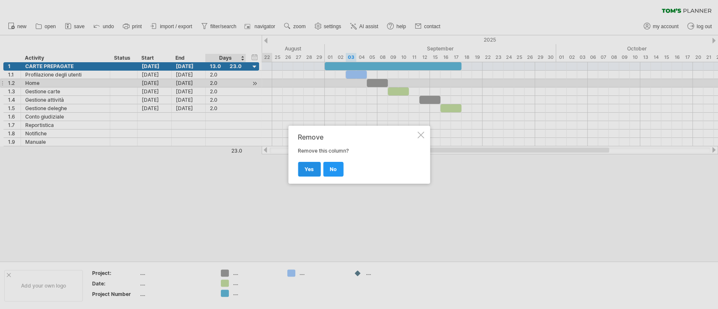
click at [315, 163] on link "yes" at bounding box center [309, 169] width 23 height 15
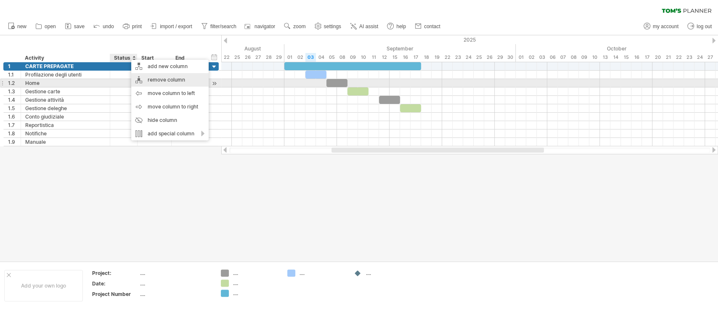
click at [158, 86] on div "remove column" at bounding box center [169, 79] width 77 height 13
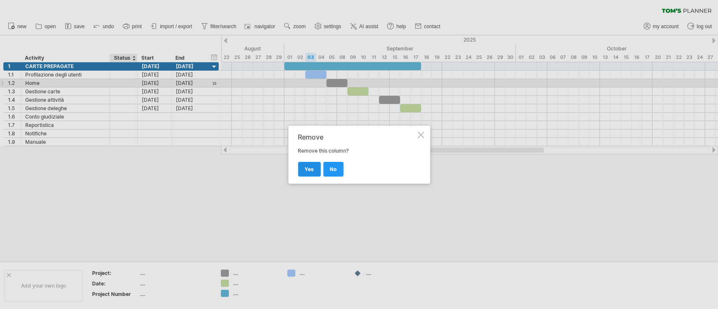
click at [311, 167] on span "yes" at bounding box center [309, 169] width 9 height 6
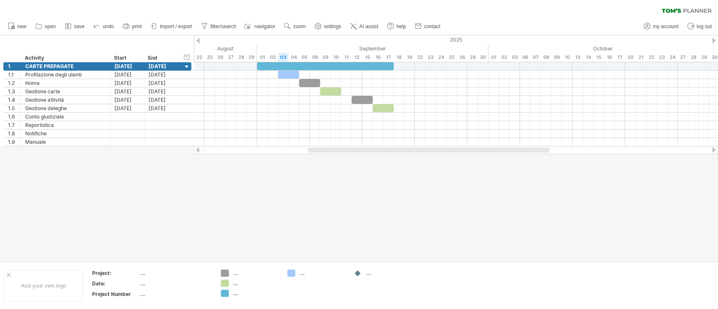
drag, startPoint x: 327, startPoint y: 153, endPoint x: 249, endPoint y: 150, distance: 77.9
click at [249, 150] on div at bounding box center [456, 150] width 508 height 5
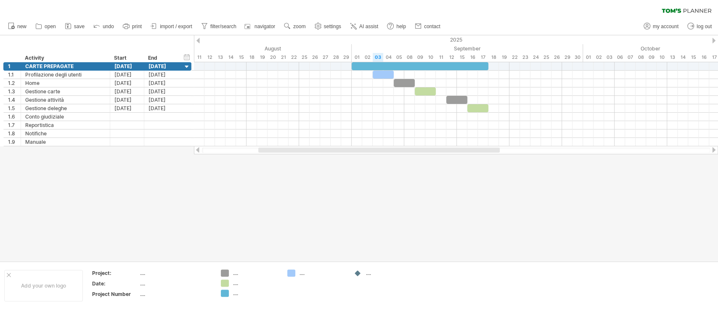
drag, startPoint x: 310, startPoint y: 149, endPoint x: 337, endPoint y: 154, distance: 27.2
click at [337, 154] on div at bounding box center [456, 150] width 524 height 8
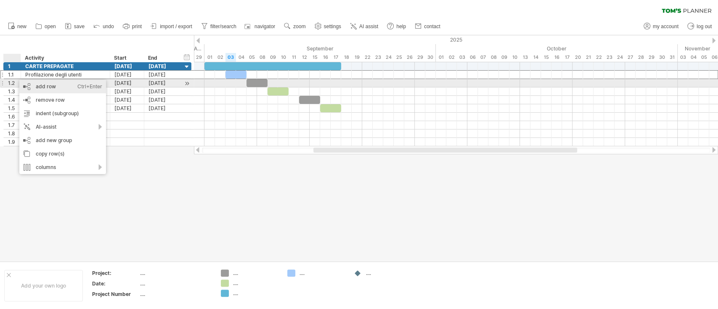
click at [29, 87] on div "add row Ctrl+Enter Cmd+Enter" at bounding box center [62, 86] width 87 height 13
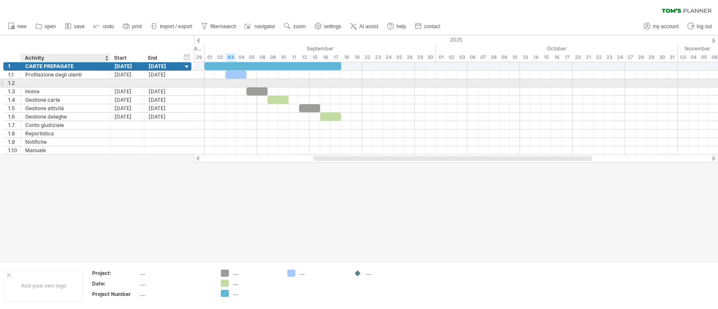
click at [30, 85] on div at bounding box center [65, 83] width 80 height 8
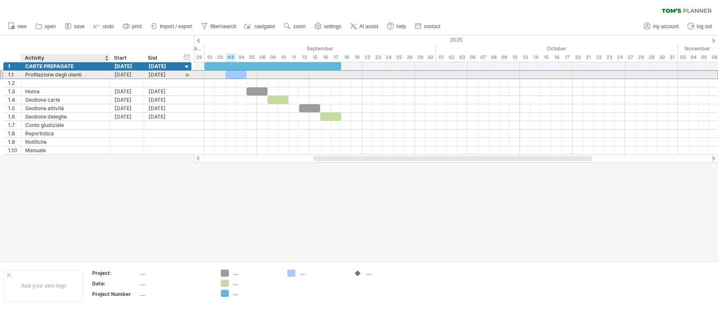
click at [37, 73] on div "Profilazione degli utenti" at bounding box center [65, 75] width 80 height 8
click at [0, 0] on input "**********" at bounding box center [0, 0] width 0 height 0
click at [37, 73] on input "**********" at bounding box center [65, 75] width 80 height 8
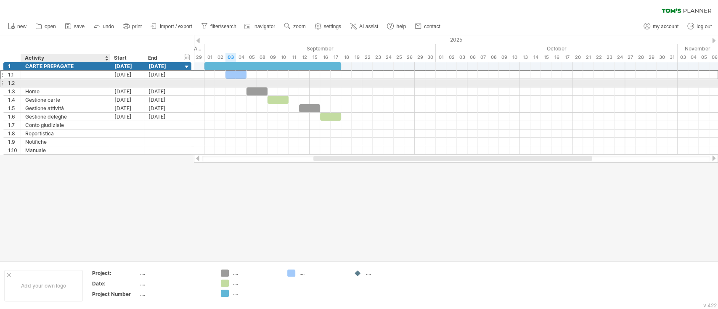
click at [39, 81] on div at bounding box center [65, 83] width 80 height 8
click at [39, 81] on input "text" at bounding box center [65, 83] width 80 height 8
paste input "**********"
type input "**********"
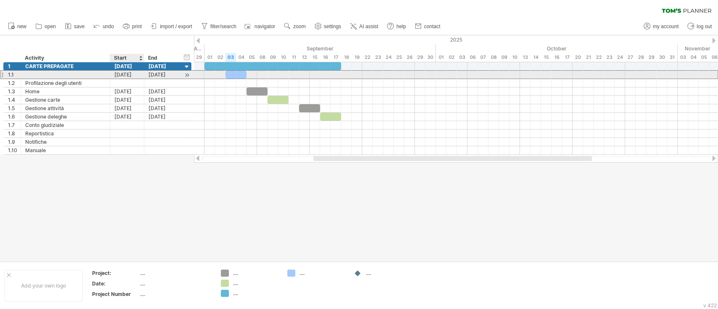
click at [116, 73] on div "03-09-25" at bounding box center [127, 75] width 34 height 8
click at [70, 74] on div at bounding box center [65, 75] width 80 height 8
click at [0, 0] on input "text" at bounding box center [0, 0] width 0 height 0
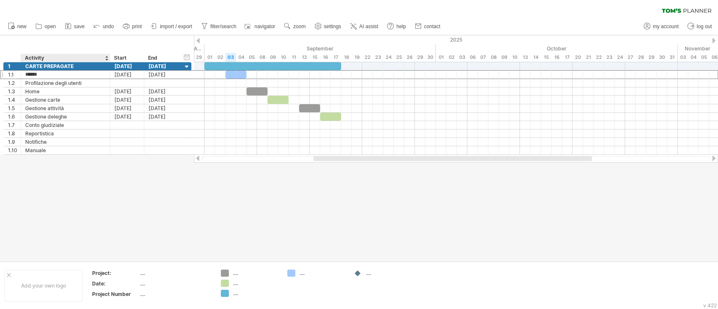
type input "*******"
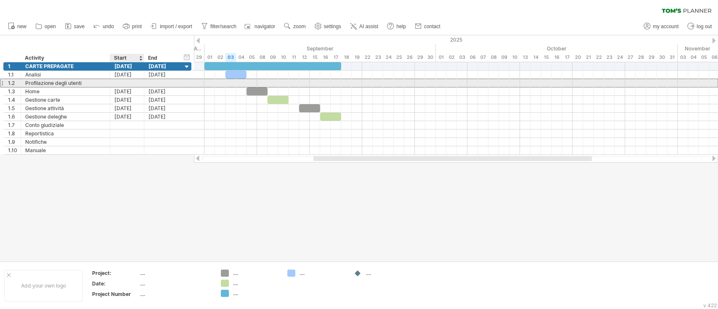
click at [121, 84] on div at bounding box center [127, 83] width 34 height 8
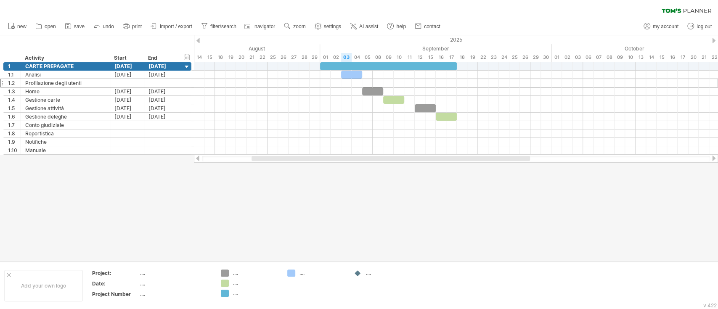
drag, startPoint x: 344, startPoint y: 159, endPoint x: 259, endPoint y: 157, distance: 85.4
click at [259, 157] on div at bounding box center [391, 158] width 278 height 5
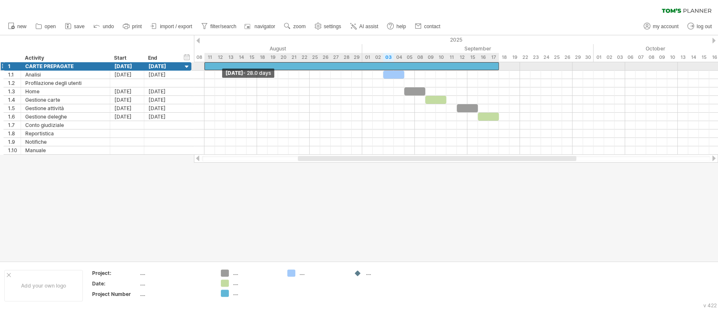
drag, startPoint x: 363, startPoint y: 66, endPoint x: 207, endPoint y: 66, distance: 156.9
click at [207, 66] on div at bounding box center [351, 66] width 294 height 8
click at [205, 64] on span at bounding box center [204, 66] width 3 height 8
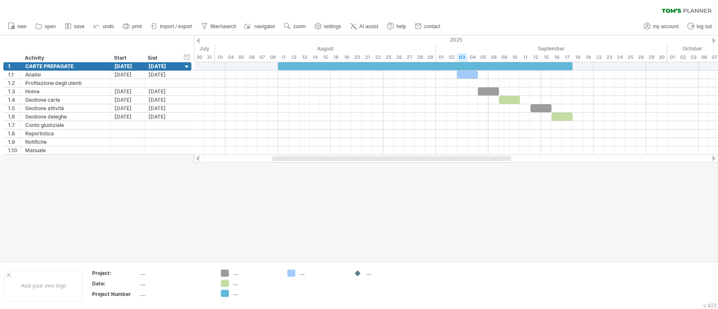
drag, startPoint x: 331, startPoint y: 157, endPoint x: 290, endPoint y: 156, distance: 41.2
click at [290, 156] on div at bounding box center [456, 158] width 524 height 8
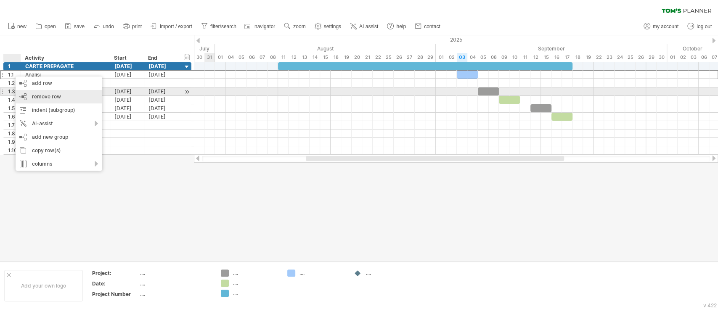
click at [29, 90] on div "remove row remove selected rows" at bounding box center [59, 96] width 87 height 13
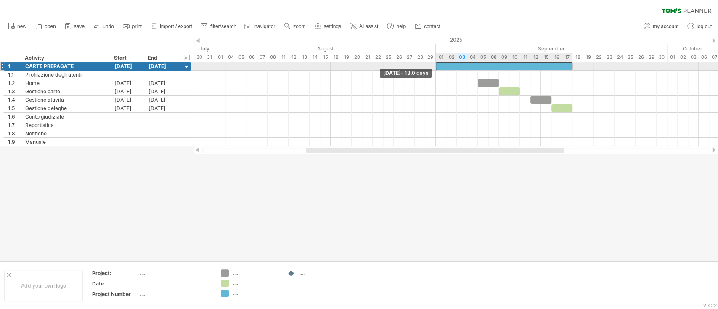
drag, startPoint x: 278, startPoint y: 65, endPoint x: 437, endPoint y: 67, distance: 159.0
click at [437, 67] on span at bounding box center [435, 66] width 3 height 8
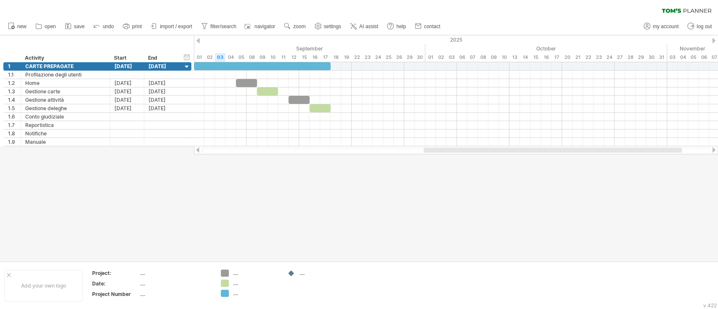
drag, startPoint x: 424, startPoint y: 151, endPoint x: 541, endPoint y: 160, distance: 118.1
click at [541, 160] on div "Trying to reach plan.tomsplanner.com Connected again... 0% clear filter new 1" at bounding box center [359, 154] width 718 height 309
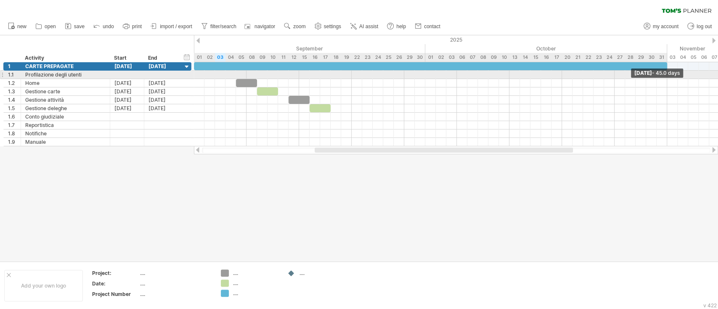
drag, startPoint x: 330, startPoint y: 66, endPoint x: 666, endPoint y: 71, distance: 335.7
click at [666, 71] on div "Friday 31 October - 45.0 days Monday 01 September - 13.0 days" at bounding box center [456, 104] width 524 height 84
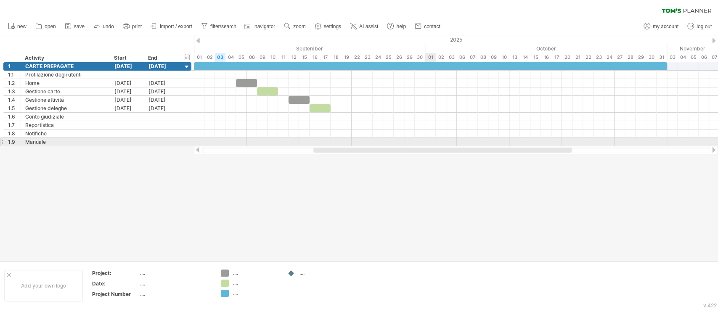
drag, startPoint x: 433, startPoint y: 151, endPoint x: 433, endPoint y: 145, distance: 6.3
click at [433, 145] on div "Trying to reach plan.tomsplanner.com Connected again... 0% clear filter new 1" at bounding box center [359, 154] width 718 height 309
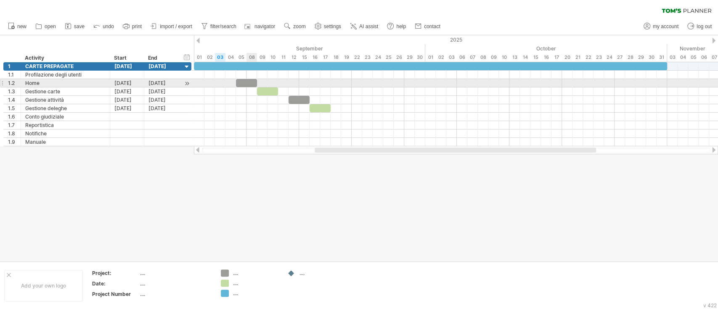
click at [251, 82] on div at bounding box center [246, 83] width 21 height 8
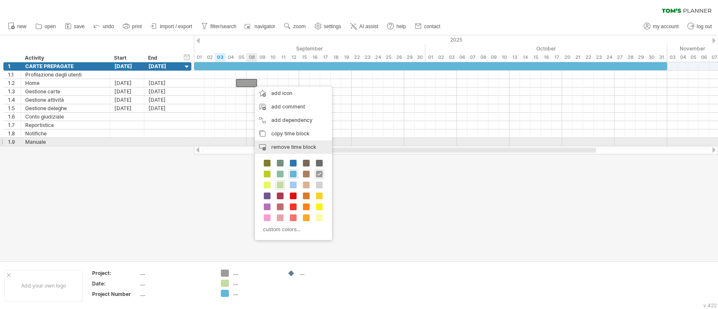
click at [276, 143] on div "remove time block remove selected items" at bounding box center [293, 146] width 77 height 13
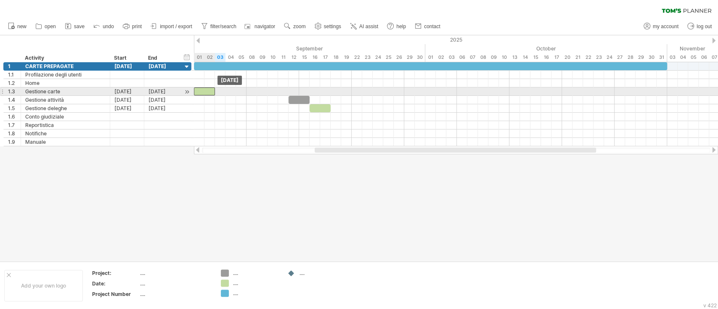
drag, startPoint x: 266, startPoint y: 88, endPoint x: 205, endPoint y: 88, distance: 61.0
click at [205, 88] on div at bounding box center [204, 91] width 21 height 8
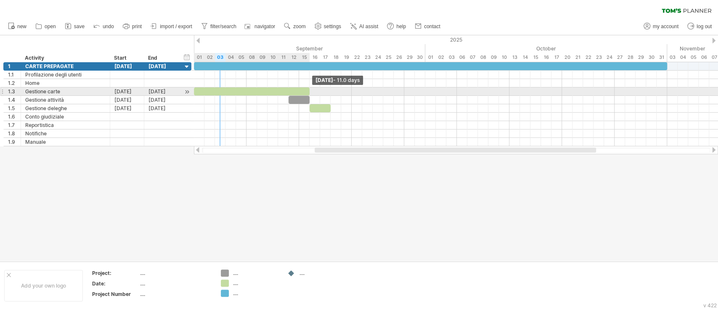
drag, startPoint x: 215, startPoint y: 91, endPoint x: 310, endPoint y: 92, distance: 94.2
click at [310, 92] on span at bounding box center [309, 91] width 3 height 8
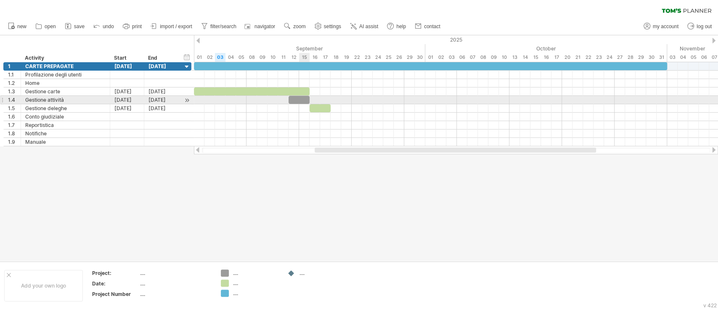
click at [299, 101] on div at bounding box center [299, 100] width 21 height 8
drag, startPoint x: 293, startPoint y: 97, endPoint x: 273, endPoint y: 99, distance: 20.3
click at [273, 99] on div at bounding box center [278, 100] width 21 height 8
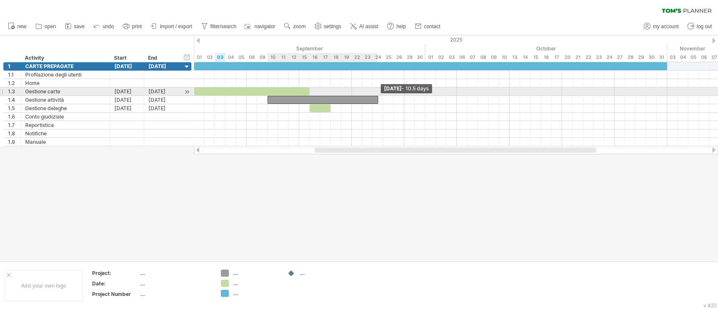
drag, startPoint x: 287, startPoint y: 97, endPoint x: 378, endPoint y: 95, distance: 90.9
click at [378, 95] on div "Wednesday 24 September - 10.5 days Wednesday 10 September" at bounding box center [456, 104] width 524 height 84
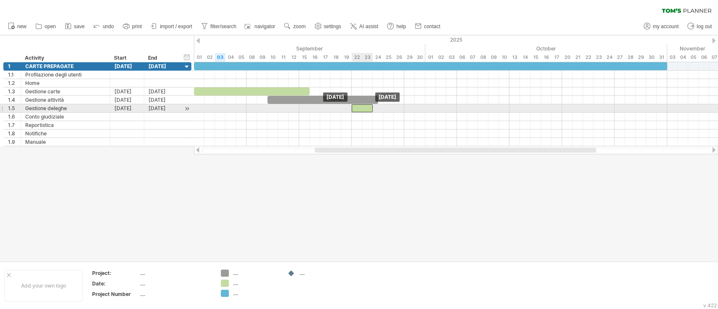
drag, startPoint x: 324, startPoint y: 106, endPoint x: 366, endPoint y: 108, distance: 41.7
click at [366, 108] on div at bounding box center [362, 108] width 21 height 8
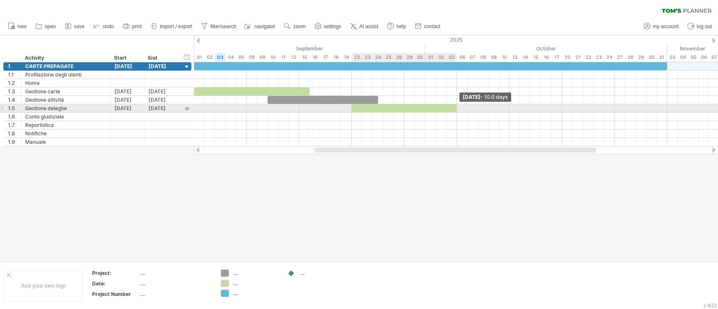
drag, startPoint x: 373, startPoint y: 108, endPoint x: 454, endPoint y: 110, distance: 81.6
click at [454, 110] on div at bounding box center [404, 108] width 105 height 8
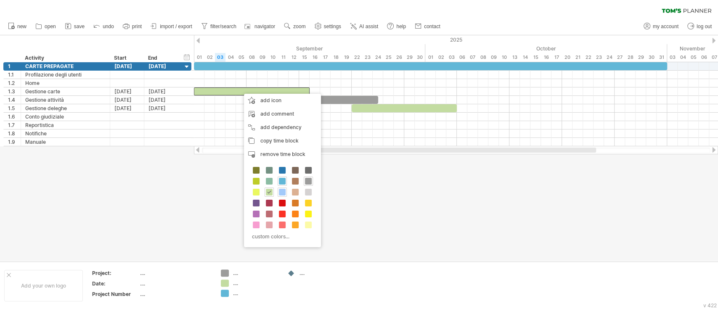
click at [286, 188] on div at bounding box center [282, 192] width 9 height 9
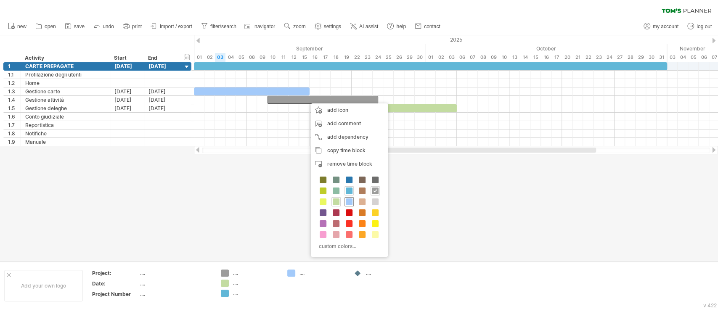
click at [350, 201] on span at bounding box center [349, 202] width 7 height 7
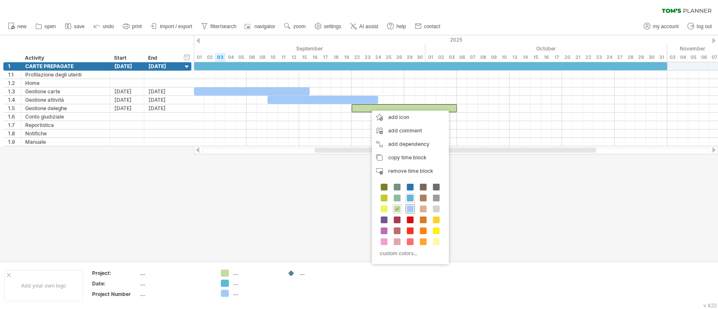
click at [411, 209] on span at bounding box center [410, 209] width 7 height 7
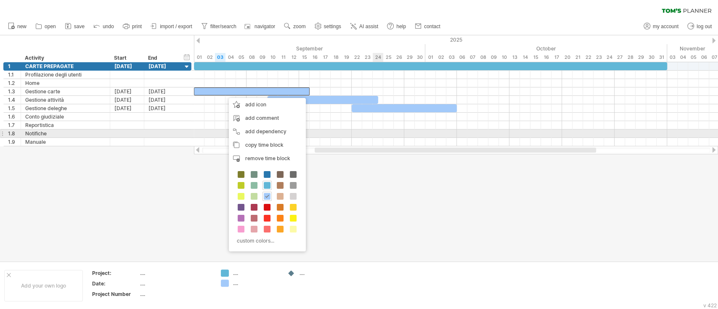
click at [373, 138] on div at bounding box center [456, 142] width 524 height 8
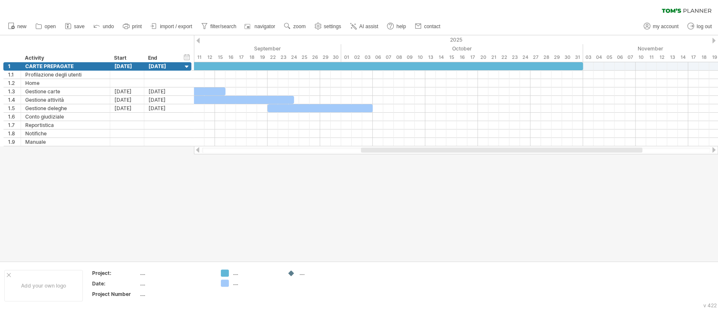
drag, startPoint x: 324, startPoint y: 150, endPoint x: 371, endPoint y: 155, distance: 47.0
click at [371, 155] on div "Trying to reach plan.tomsplanner.com Connected again... 0% clear filter new 1" at bounding box center [359, 154] width 718 height 309
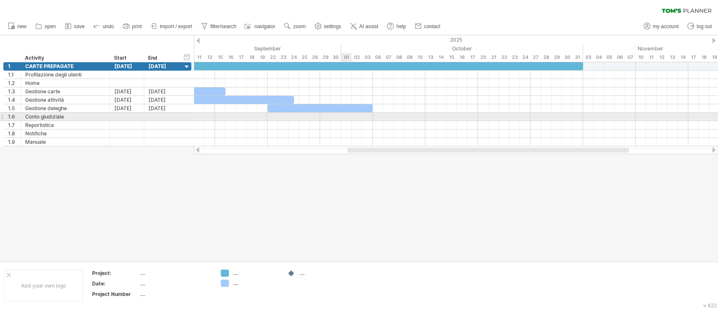
click at [348, 119] on div at bounding box center [456, 117] width 524 height 8
click at [348, 117] on div at bounding box center [456, 117] width 524 height 8
drag, startPoint x: 348, startPoint y: 117, endPoint x: 373, endPoint y: 118, distance: 25.7
click at [373, 118] on div at bounding box center [456, 117] width 524 height 8
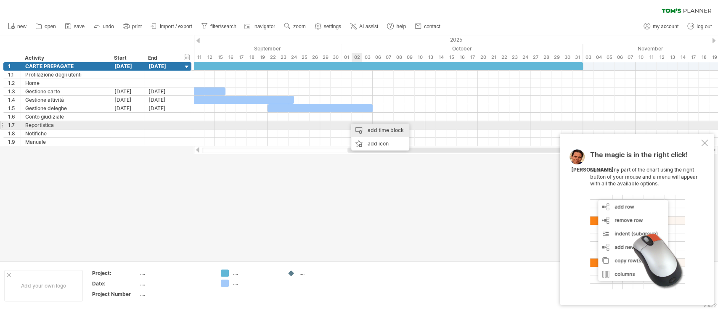
click at [363, 130] on div "add time block" at bounding box center [380, 130] width 58 height 13
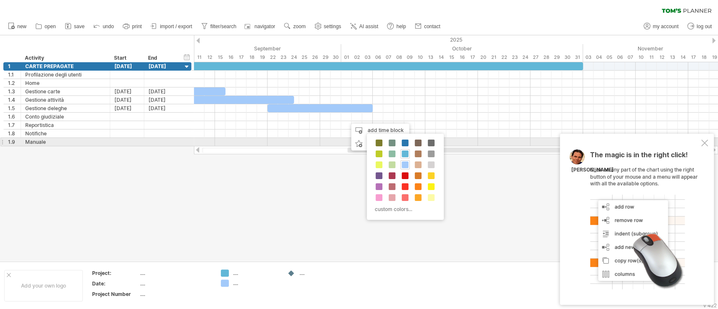
click at [705, 144] on div at bounding box center [704, 143] width 7 height 7
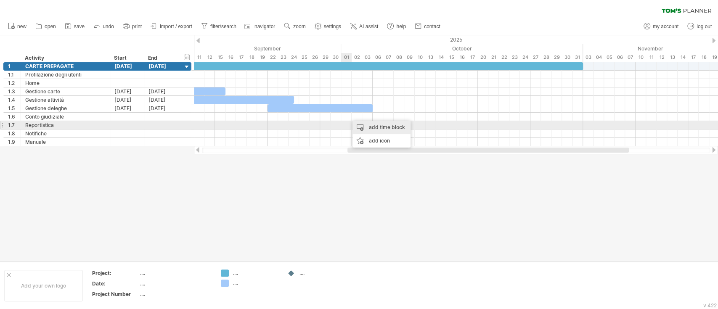
click at [369, 128] on div "add time block" at bounding box center [381, 127] width 58 height 13
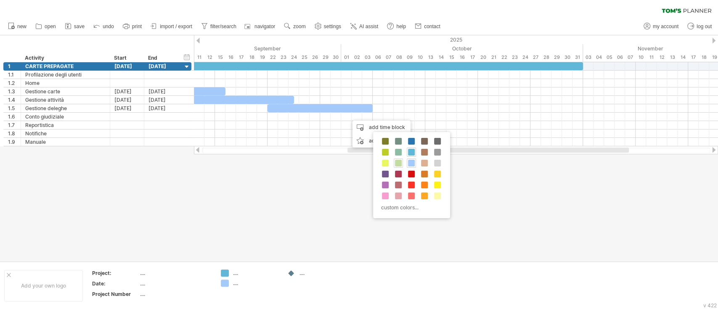
click at [408, 162] on span at bounding box center [411, 163] width 7 height 7
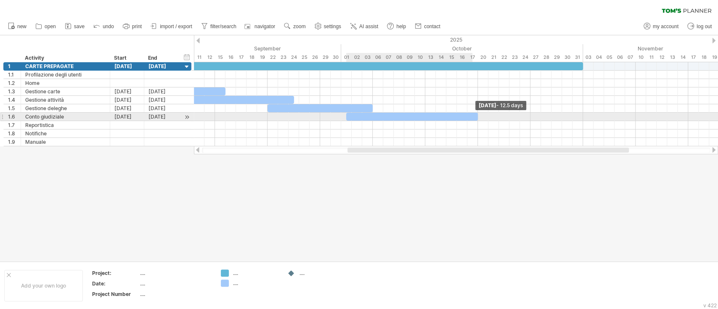
drag, startPoint x: 356, startPoint y: 115, endPoint x: 475, endPoint y: 118, distance: 118.6
click at [475, 118] on div at bounding box center [412, 117] width 132 height 8
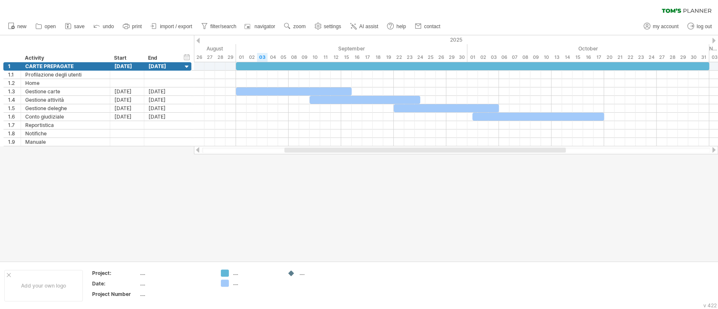
drag, startPoint x: 363, startPoint y: 151, endPoint x: 299, endPoint y: 161, distance: 63.8
click at [299, 161] on div "Trying to reach plan.tomsplanner.com Connected again... 0% clear filter new 1" at bounding box center [359, 154] width 718 height 309
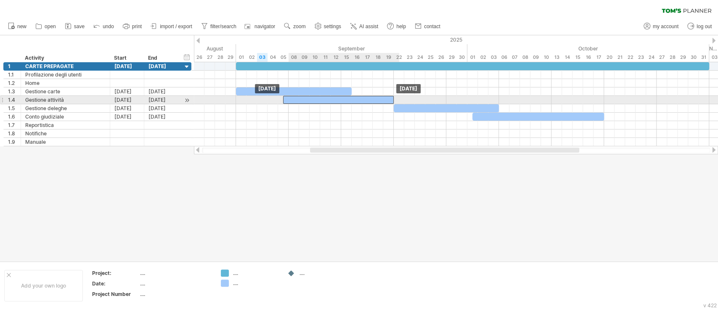
drag, startPoint x: 355, startPoint y: 98, endPoint x: 331, endPoint y: 101, distance: 24.1
click at [331, 101] on div at bounding box center [338, 100] width 111 height 8
drag, startPoint x: 326, startPoint y: 99, endPoint x: 332, endPoint y: 99, distance: 5.5
click at [332, 99] on div at bounding box center [344, 100] width 111 height 8
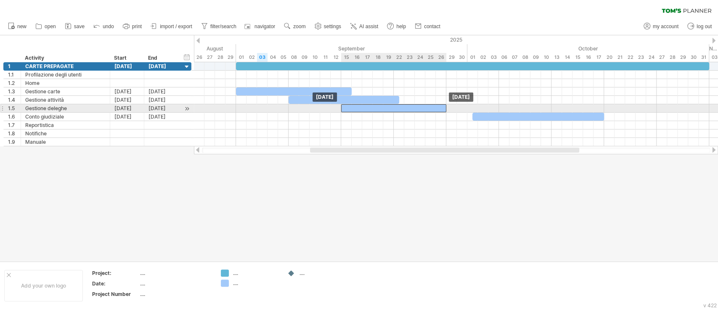
drag, startPoint x: 414, startPoint y: 107, endPoint x: 363, endPoint y: 108, distance: 51.3
click at [363, 108] on div at bounding box center [393, 108] width 105 height 8
drag, startPoint x: 350, startPoint y: 110, endPoint x: 358, endPoint y: 110, distance: 8.0
click at [358, 110] on div at bounding box center [404, 108] width 105 height 8
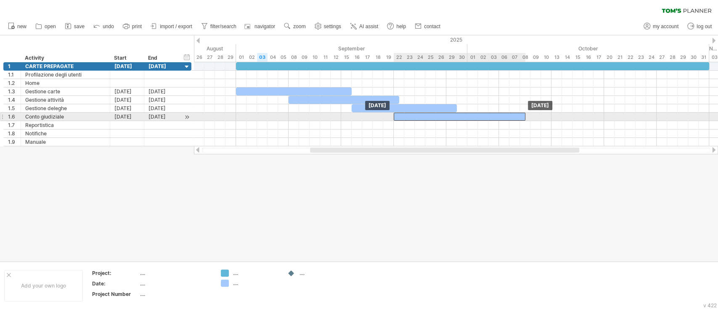
drag, startPoint x: 481, startPoint y: 117, endPoint x: 401, endPoint y: 115, distance: 80.4
click at [401, 115] on div at bounding box center [460, 117] width 132 height 8
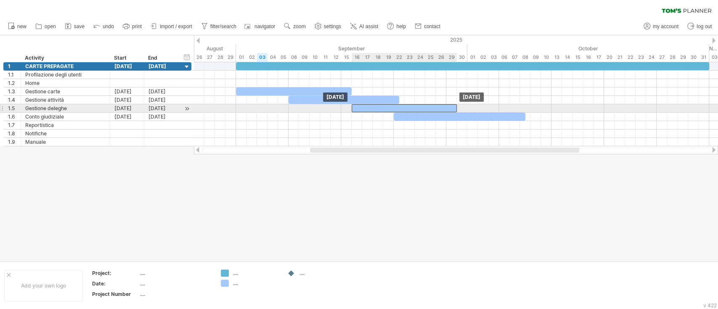
click at [384, 109] on div at bounding box center [404, 108] width 105 height 8
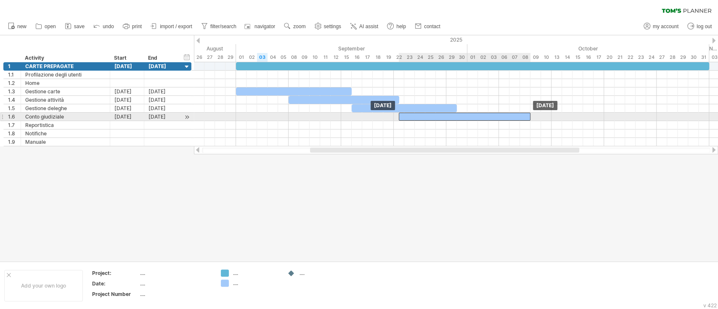
drag, startPoint x: 408, startPoint y: 115, endPoint x: 413, endPoint y: 116, distance: 4.2
click at [413, 116] on div at bounding box center [465, 117] width 132 height 8
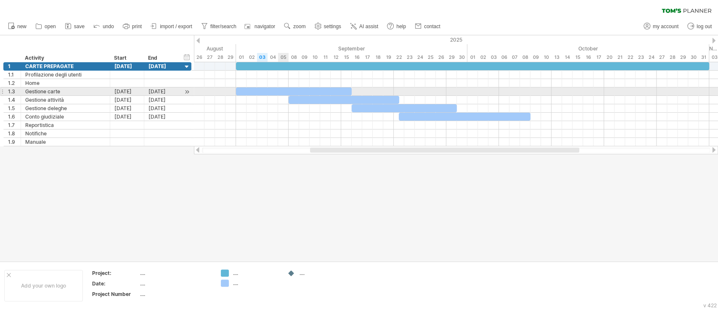
click at [284, 92] on div at bounding box center [294, 91] width 116 height 8
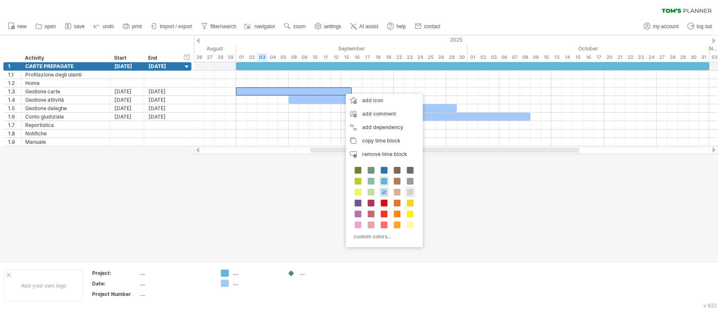
click at [411, 189] on span at bounding box center [410, 192] width 7 height 7
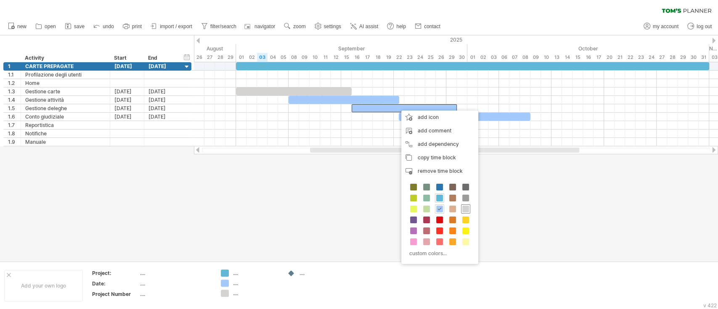
click at [462, 208] on span at bounding box center [465, 209] width 7 height 7
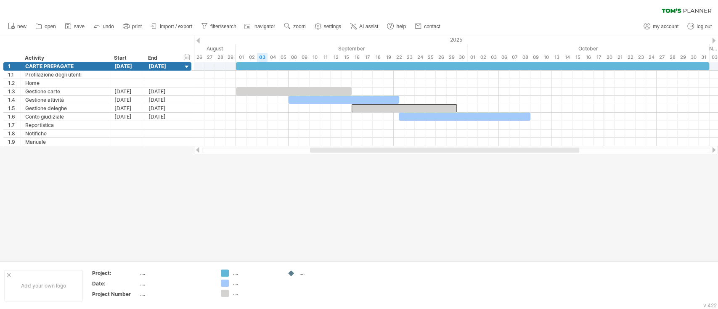
click at [525, 182] on div at bounding box center [359, 148] width 718 height 226
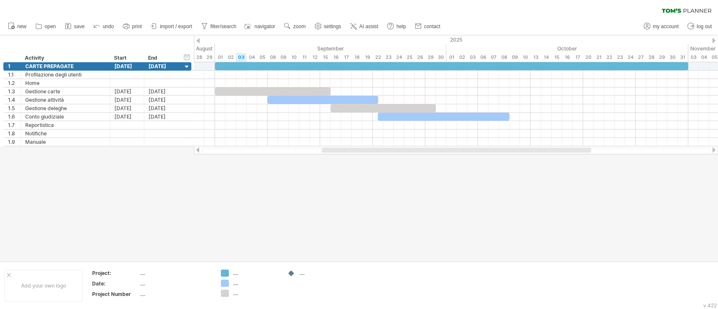
drag, startPoint x: 392, startPoint y: 150, endPoint x: 405, endPoint y: 150, distance: 12.2
click at [405, 150] on div at bounding box center [456, 150] width 269 height 5
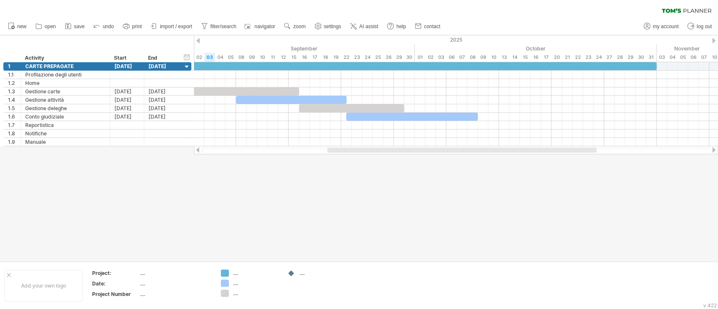
drag, startPoint x: 429, startPoint y: 148, endPoint x: 444, endPoint y: 141, distance: 16.7
click at [444, 149] on div at bounding box center [461, 150] width 269 height 5
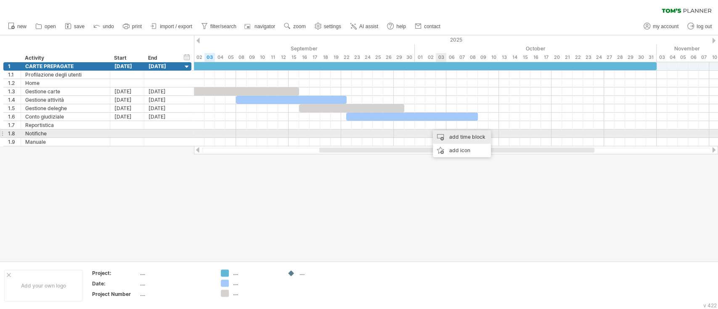
click at [452, 138] on div "add time block" at bounding box center [462, 136] width 58 height 13
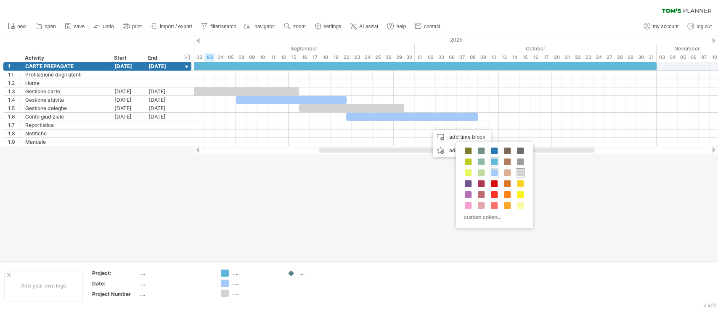
click at [521, 172] on span at bounding box center [520, 173] width 7 height 7
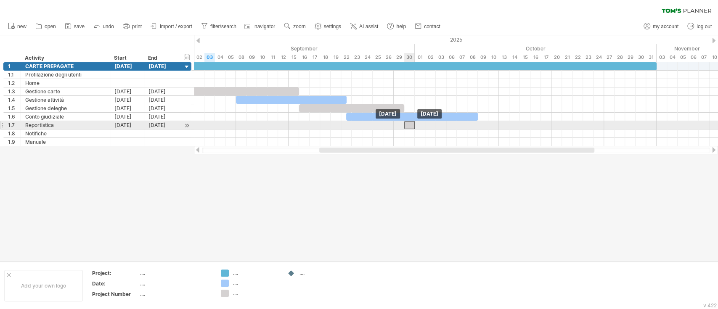
drag, startPoint x: 434, startPoint y: 123, endPoint x: 409, endPoint y: 123, distance: 24.8
click at [409, 123] on div at bounding box center [409, 125] width 11 height 8
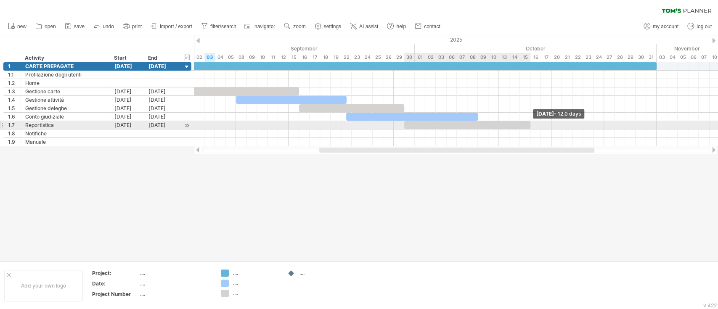
drag, startPoint x: 416, startPoint y: 123, endPoint x: 531, endPoint y: 127, distance: 115.3
click at [531, 127] on span at bounding box center [530, 125] width 3 height 8
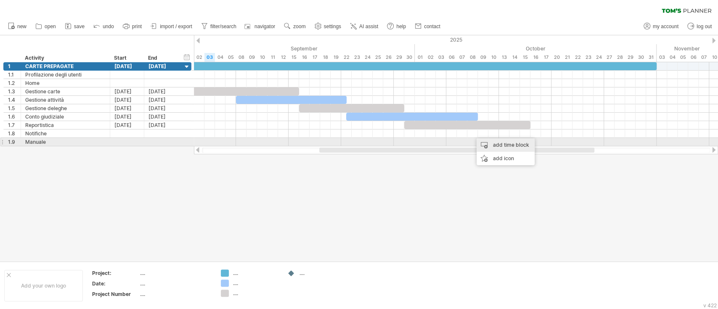
click at [495, 145] on div "add time block" at bounding box center [506, 144] width 58 height 13
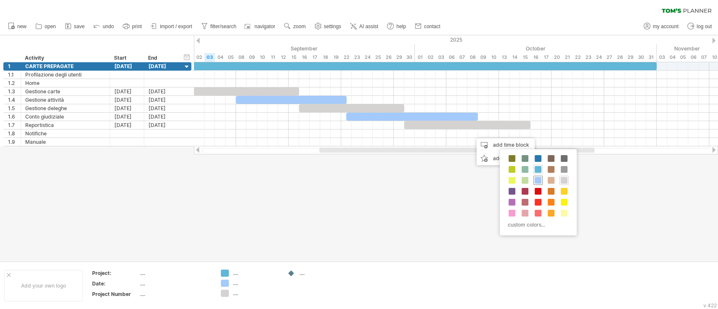
click at [542, 178] on div "custom colors..." at bounding box center [538, 192] width 77 height 86
click at [540, 177] on span at bounding box center [538, 180] width 7 height 7
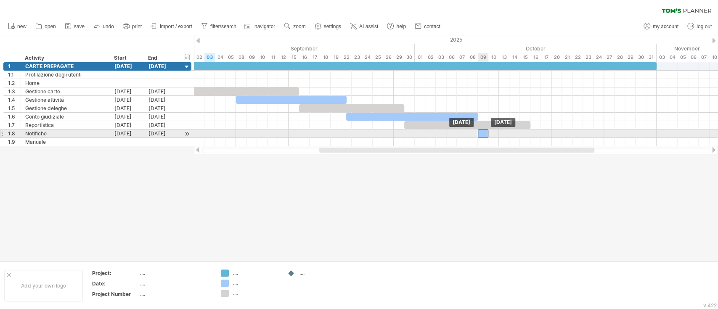
drag, startPoint x: 478, startPoint y: 132, endPoint x: 483, endPoint y: 133, distance: 4.9
click at [483, 133] on div at bounding box center [483, 134] width 11 height 8
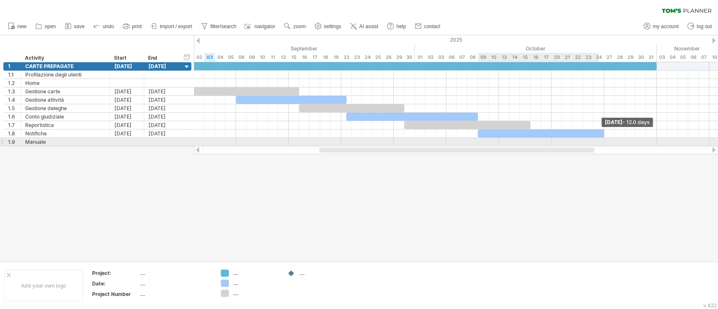
drag, startPoint x: 488, startPoint y: 133, endPoint x: 601, endPoint y: 138, distance: 113.3
click at [601, 138] on div "Friday 24 October - 12.0 days Thursday 09 October" at bounding box center [456, 104] width 524 height 84
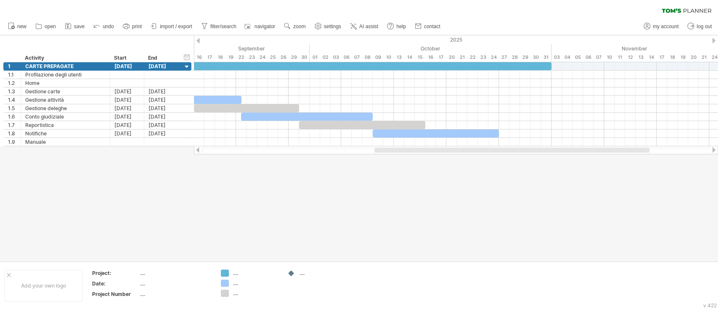
drag, startPoint x: 514, startPoint y: 149, endPoint x: 569, endPoint y: 150, distance: 55.1
click at [569, 150] on div at bounding box center [511, 150] width 275 height 5
click at [503, 150] on div "add time block" at bounding box center [517, 151] width 58 height 13
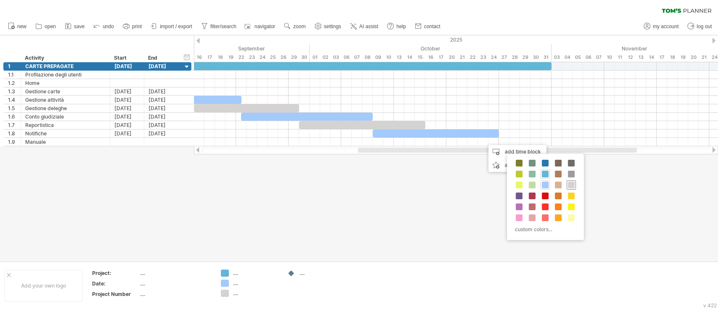
click at [572, 185] on span at bounding box center [571, 185] width 7 height 7
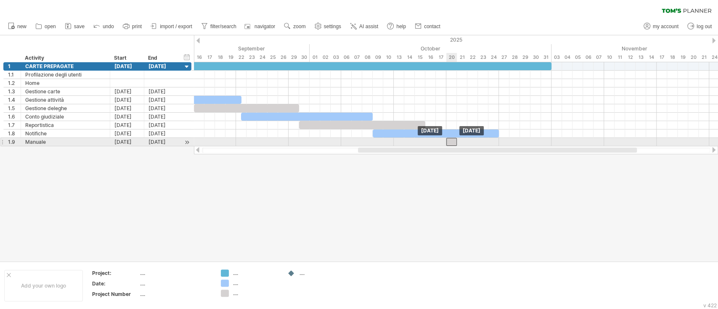
drag, startPoint x: 487, startPoint y: 142, endPoint x: 448, endPoint y: 140, distance: 38.7
click at [448, 140] on div at bounding box center [451, 142] width 11 height 8
drag, startPoint x: 449, startPoint y: 140, endPoint x: 432, endPoint y: 140, distance: 17.2
click at [432, 140] on div at bounding box center [435, 142] width 11 height 8
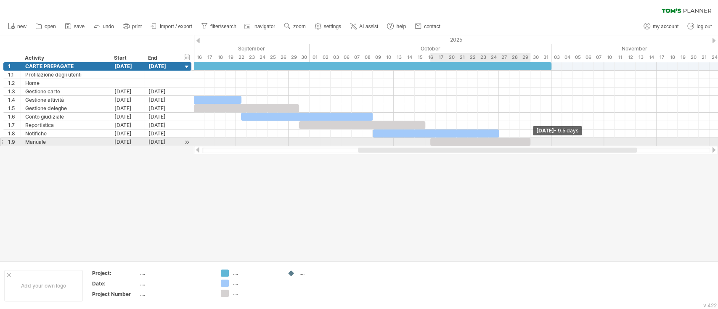
drag, startPoint x: 440, startPoint y: 140, endPoint x: 530, endPoint y: 142, distance: 90.0
click at [530, 142] on span at bounding box center [530, 142] width 3 height 8
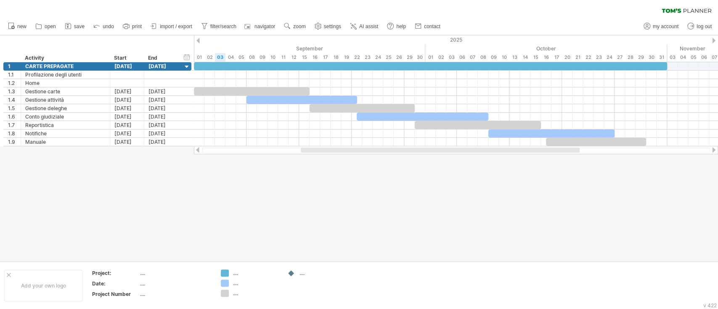
drag, startPoint x: 504, startPoint y: 150, endPoint x: 447, endPoint y: 155, distance: 57.4
click at [447, 155] on div "Trying to reach plan.tomsplanner.com Connected again... 0% clear filter new 1" at bounding box center [359, 154] width 718 height 309
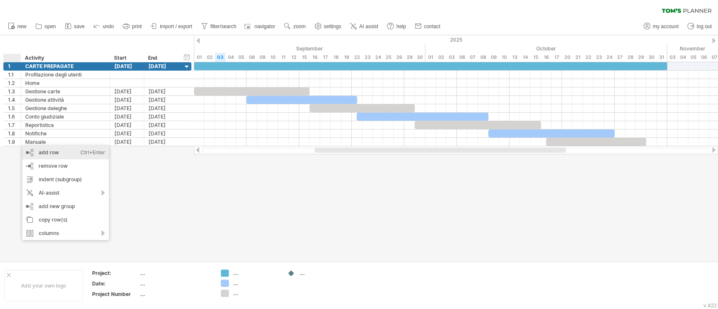
click at [34, 153] on div "add row Ctrl+Enter Cmd+Enter" at bounding box center [65, 152] width 87 height 13
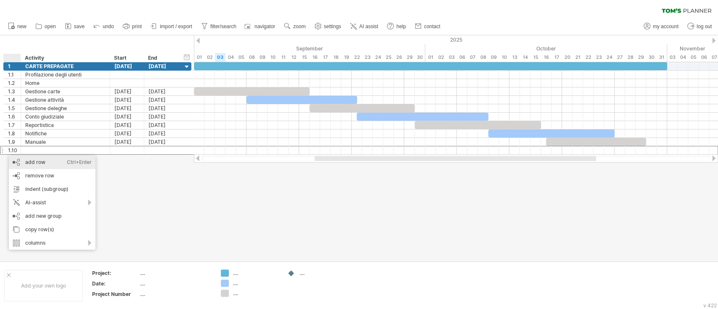
click at [24, 166] on div "add row Ctrl+Enter Cmd+Enter" at bounding box center [52, 162] width 87 height 13
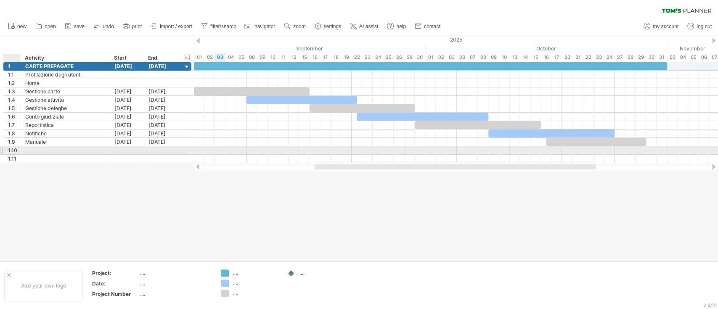
click at [26, 150] on div at bounding box center [65, 150] width 80 height 8
click at [26, 150] on input "text" at bounding box center [65, 150] width 80 height 8
type input "********"
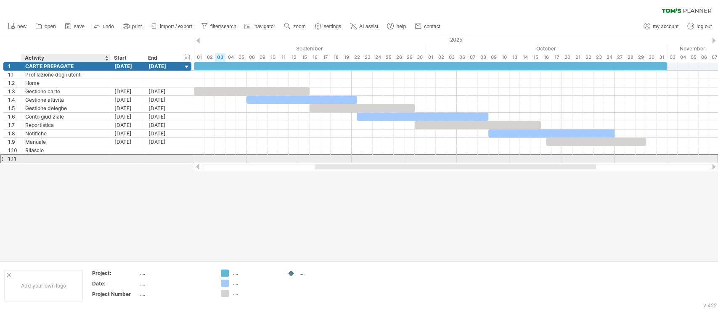
click at [27, 155] on div at bounding box center [65, 159] width 80 height 8
type input "********"
click at [172, 161] on div at bounding box center [161, 159] width 34 height 8
click at [135, 156] on div at bounding box center [127, 159] width 34 height 8
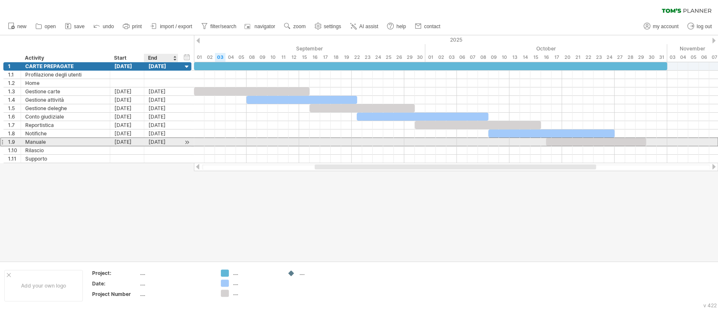
click at [158, 144] on div "29-10-25" at bounding box center [161, 142] width 34 height 8
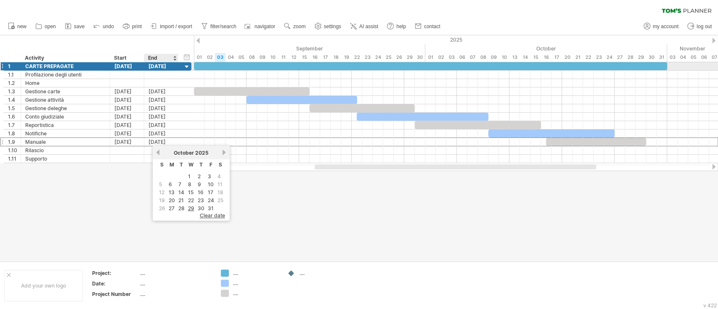
click at [168, 64] on div "31-10-25" at bounding box center [161, 66] width 34 height 8
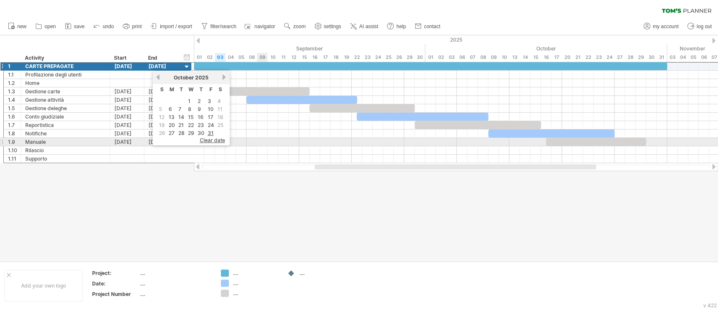
click at [268, 143] on div at bounding box center [456, 142] width 524 height 8
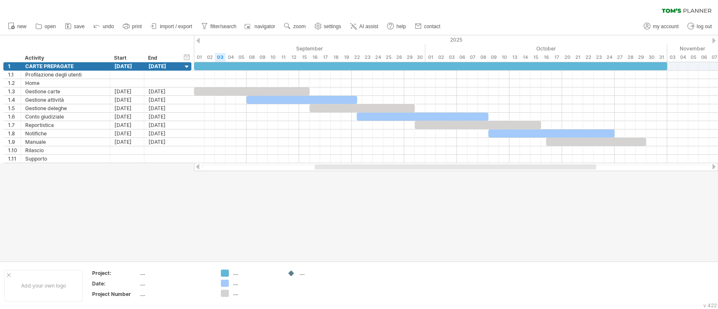
drag, startPoint x: 340, startPoint y: 170, endPoint x: 251, endPoint y: 163, distance: 89.4
click at [251, 163] on div at bounding box center [456, 167] width 524 height 8
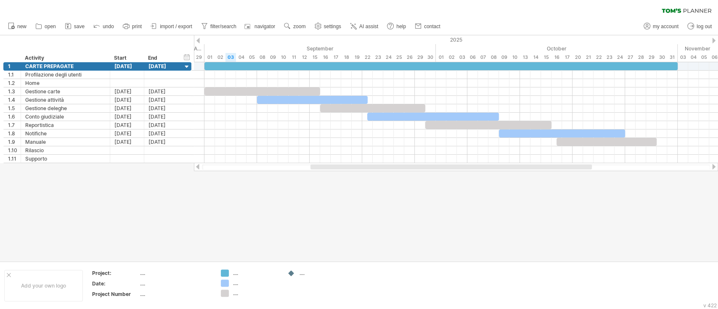
drag, startPoint x: 323, startPoint y: 166, endPoint x: 319, endPoint y: 166, distance: 4.2
click at [319, 166] on div at bounding box center [450, 166] width 281 height 5
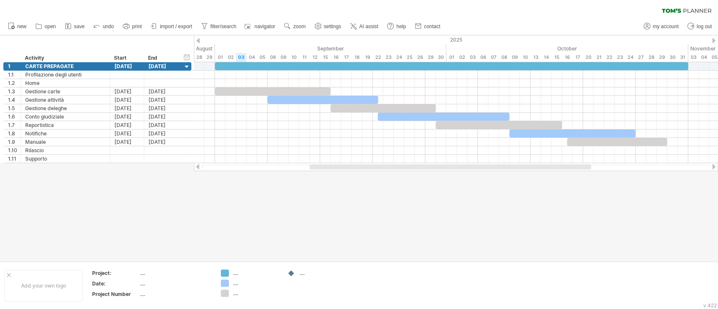
drag, startPoint x: 318, startPoint y: 169, endPoint x: 314, endPoint y: 172, distance: 5.1
click at [314, 172] on div "Trying to reach plan.tomsplanner.com Connected again... 0% clear filter new 1" at bounding box center [359, 154] width 718 height 309
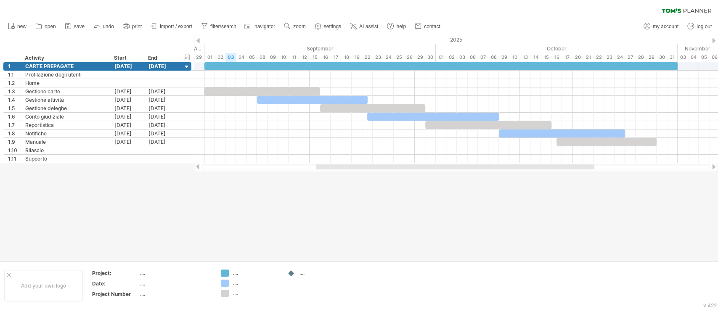
click at [338, 167] on div at bounding box center [455, 166] width 278 height 5
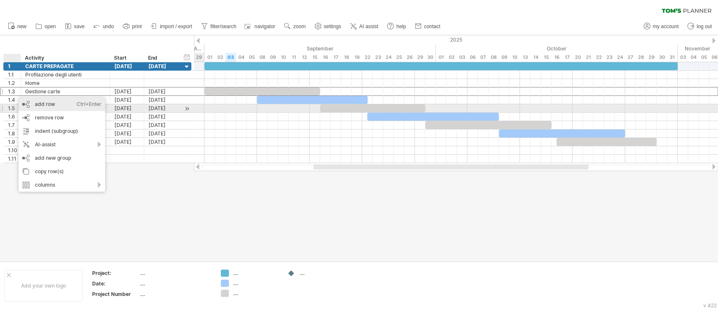
click at [23, 105] on div "add row Ctrl+Enter Cmd+Enter" at bounding box center [62, 104] width 87 height 13
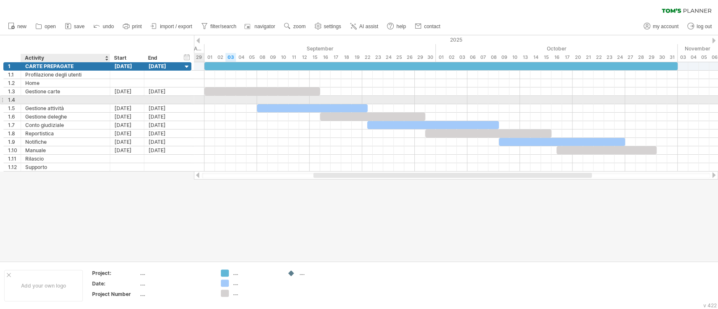
click at [37, 98] on div at bounding box center [65, 100] width 80 height 8
click at [37, 98] on input "text" at bounding box center [65, 100] width 80 height 8
type input "**********"
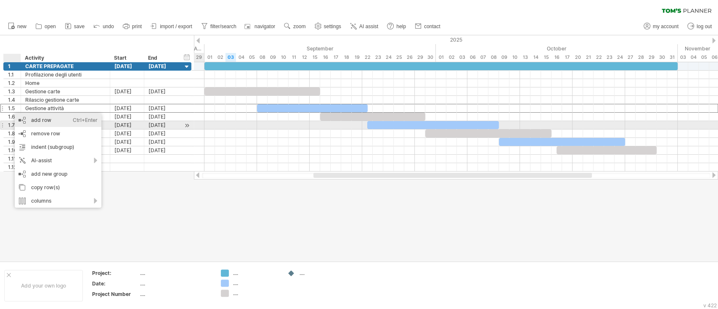
click at [24, 124] on div "add row Ctrl+Enter Cmd+Enter" at bounding box center [58, 120] width 87 height 13
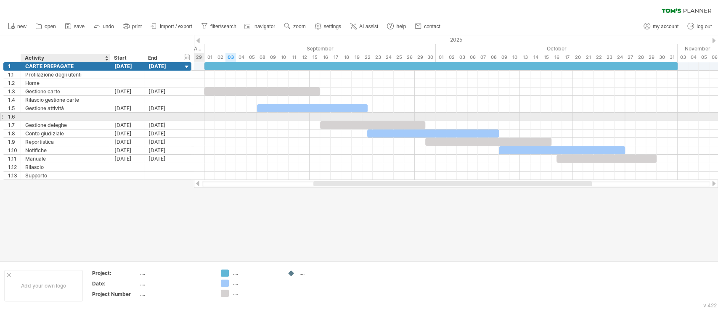
click at [36, 113] on div at bounding box center [65, 117] width 80 height 8
type input "**********"
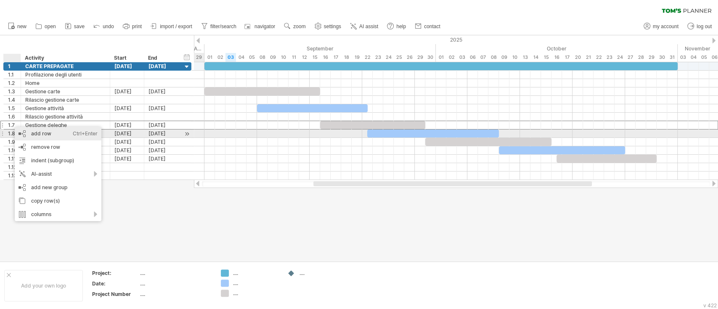
click at [41, 135] on div "add row Ctrl+Enter Cmd+Enter" at bounding box center [58, 133] width 87 height 13
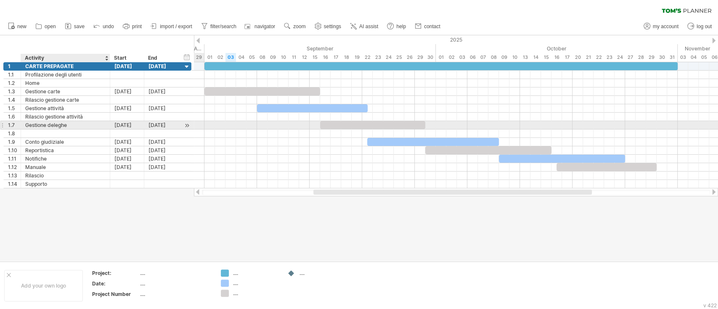
click at [46, 129] on div "**********" at bounding box center [97, 125] width 188 height 126
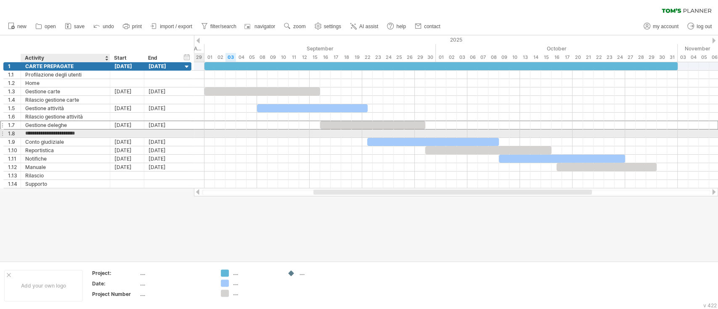
type input "**********"
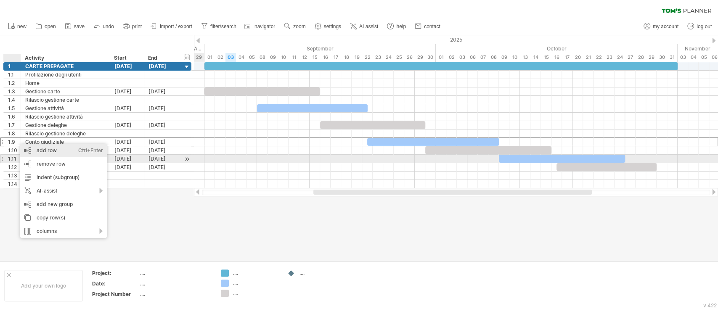
click at [29, 155] on div "add row Ctrl+Enter Cmd+Enter" at bounding box center [63, 150] width 87 height 13
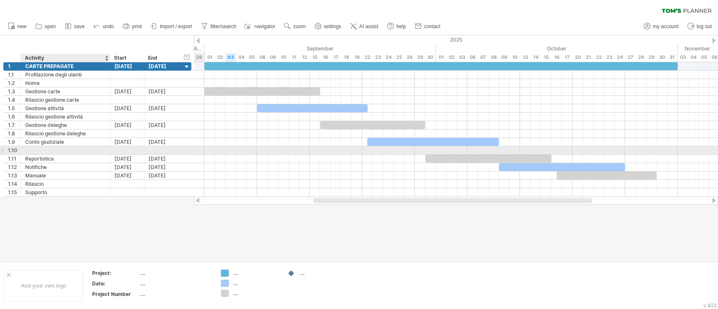
click at [37, 148] on div at bounding box center [65, 150] width 80 height 8
type input "**********"
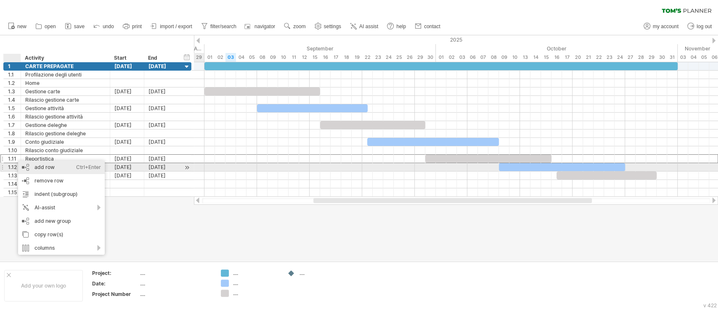
click at [30, 171] on div "add row Ctrl+Enter Cmd+Enter" at bounding box center [61, 167] width 87 height 13
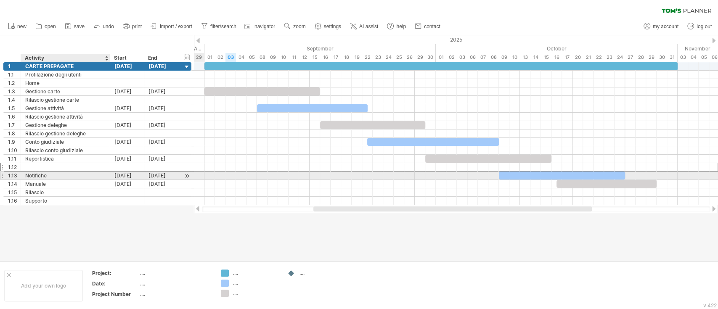
click at [30, 167] on div at bounding box center [65, 167] width 80 height 8
click at [0, 0] on input "text" at bounding box center [0, 0] width 0 height 0
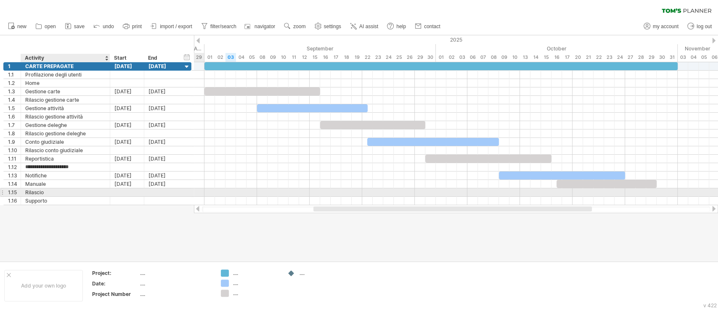
type input "**********"
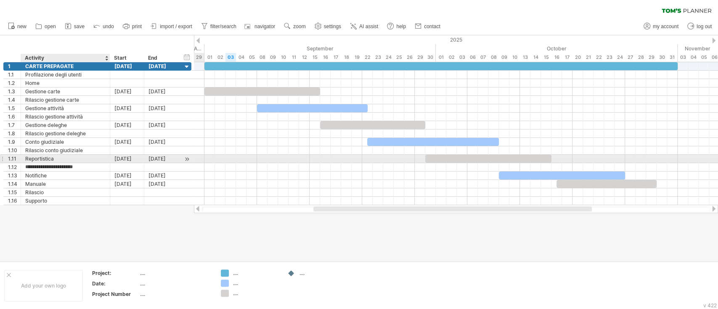
click at [86, 162] on div "**********" at bounding box center [97, 133] width 188 height 143
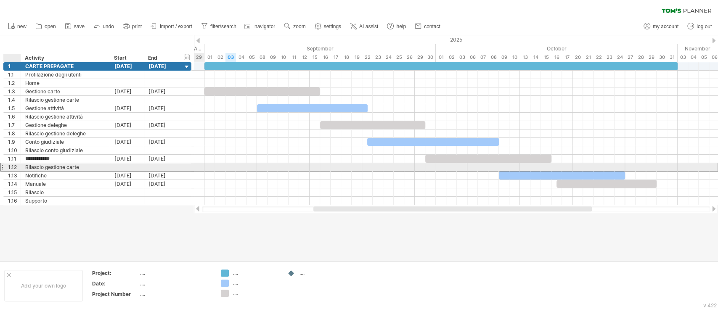
click at [10, 168] on div "1.12" at bounding box center [14, 167] width 13 height 8
click at [11, 164] on div "1.12" at bounding box center [14, 167] width 13 height 8
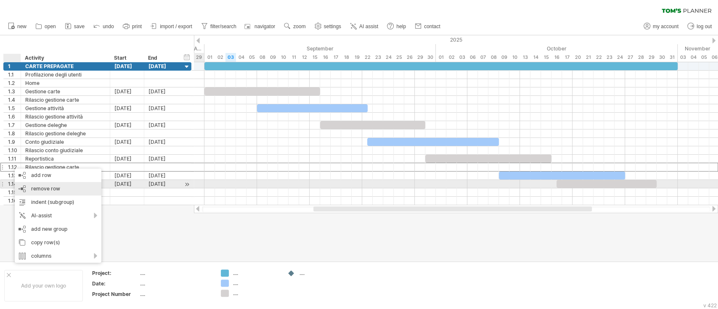
click at [43, 183] on div "remove row remove selected rows" at bounding box center [58, 188] width 87 height 13
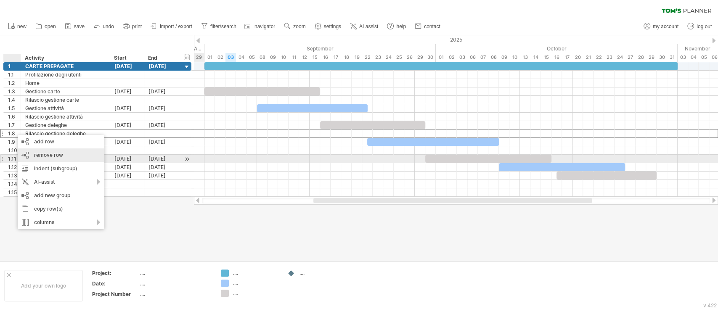
click at [36, 157] on span "remove row" at bounding box center [48, 155] width 29 height 6
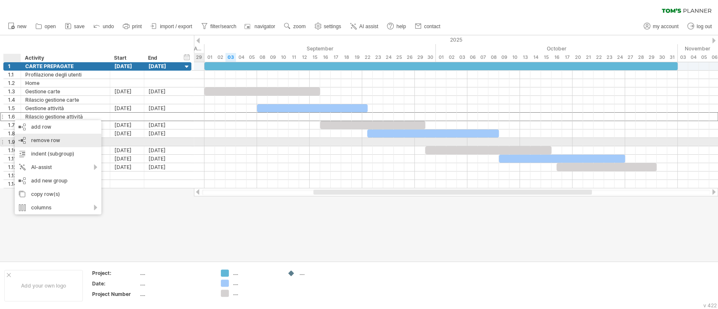
click at [35, 138] on span "remove row" at bounding box center [45, 140] width 29 height 6
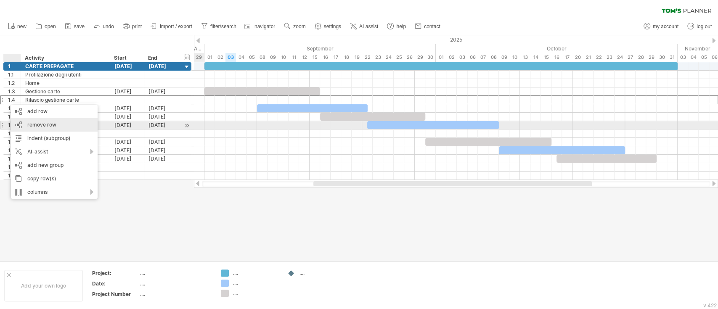
click at [42, 124] on span "remove row" at bounding box center [41, 125] width 29 height 6
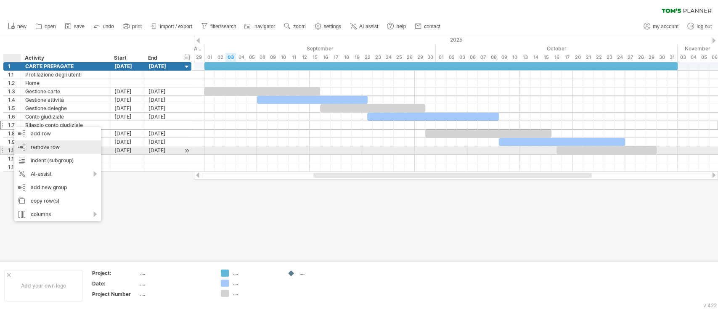
click at [40, 146] on span "remove row" at bounding box center [45, 147] width 29 height 6
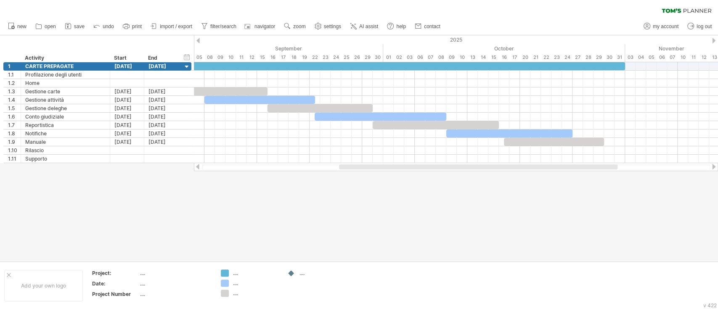
drag, startPoint x: 546, startPoint y: 167, endPoint x: 608, endPoint y: 167, distance: 62.2
click at [608, 167] on div at bounding box center [478, 166] width 278 height 5
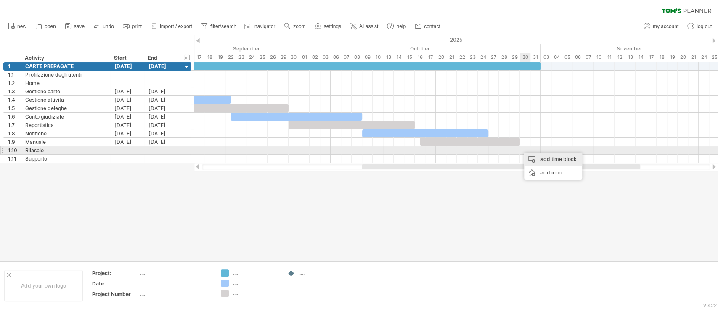
click at [538, 154] on div "add time block" at bounding box center [553, 159] width 58 height 13
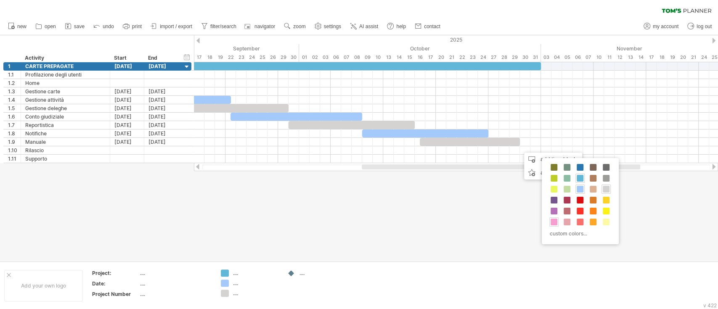
click at [557, 222] on span at bounding box center [554, 222] width 7 height 7
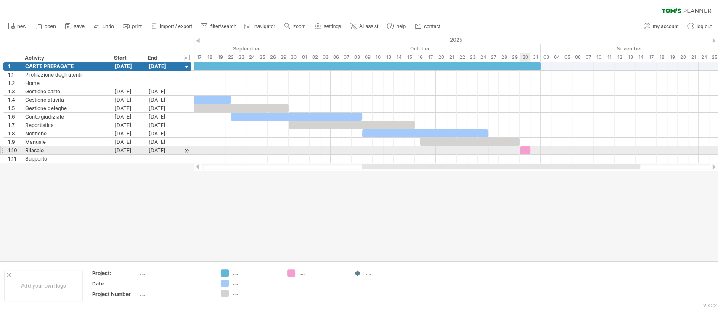
click at [528, 150] on div at bounding box center [525, 150] width 11 height 8
drag, startPoint x: 523, startPoint y: 150, endPoint x: 561, endPoint y: 153, distance: 38.0
click at [561, 153] on div at bounding box center [561, 150] width 11 height 8
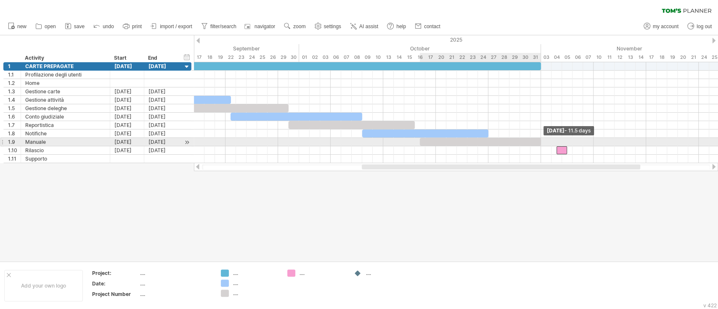
drag, startPoint x: 520, startPoint y: 141, endPoint x: 540, endPoint y: 140, distance: 19.4
click at [540, 140] on span at bounding box center [540, 142] width 3 height 8
click at [437, 142] on div at bounding box center [480, 142] width 121 height 8
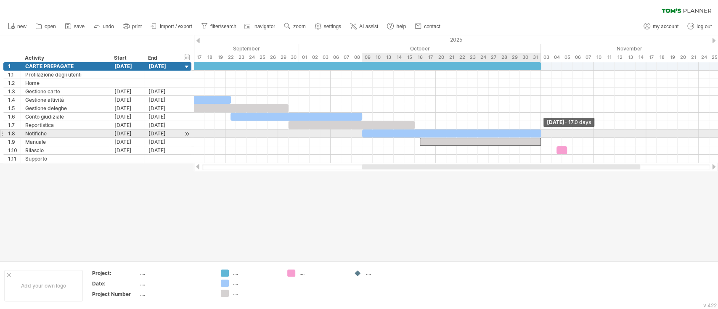
drag, startPoint x: 488, startPoint y: 134, endPoint x: 540, endPoint y: 132, distance: 51.4
click at [540, 132] on span at bounding box center [540, 134] width 3 height 8
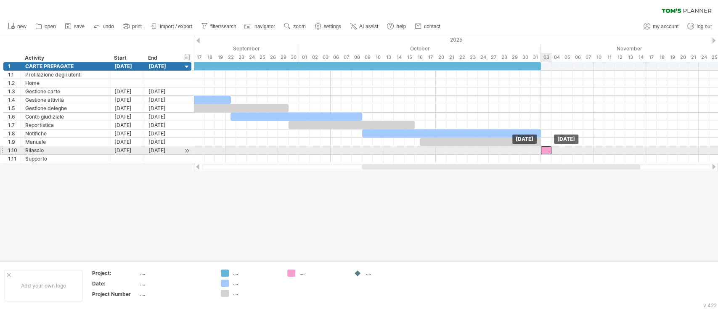
drag, startPoint x: 559, startPoint y: 148, endPoint x: 544, endPoint y: 146, distance: 14.8
click at [544, 146] on div at bounding box center [546, 150] width 11 height 8
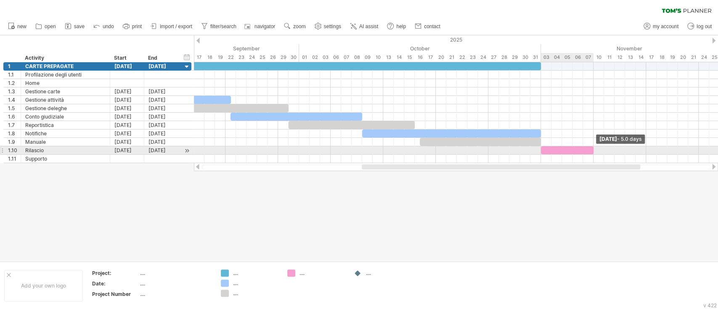
drag, startPoint x: 551, startPoint y: 148, endPoint x: 591, endPoint y: 149, distance: 40.0
click at [591, 149] on div at bounding box center [567, 150] width 53 height 8
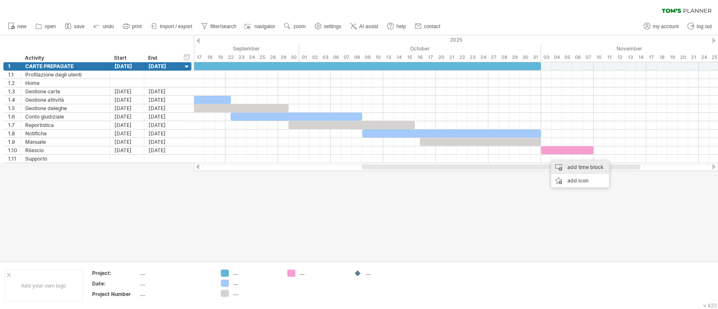
click at [563, 167] on div "add time block" at bounding box center [580, 167] width 58 height 13
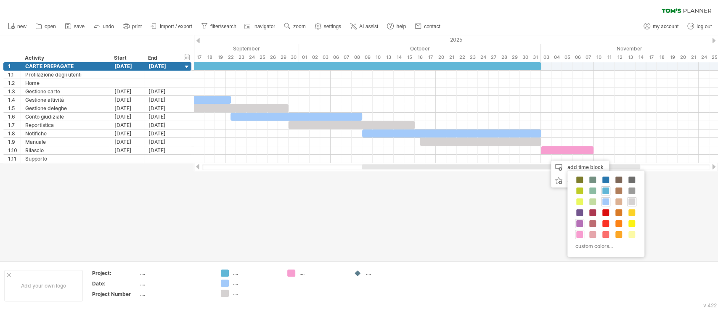
click at [577, 222] on span at bounding box center [579, 223] width 7 height 7
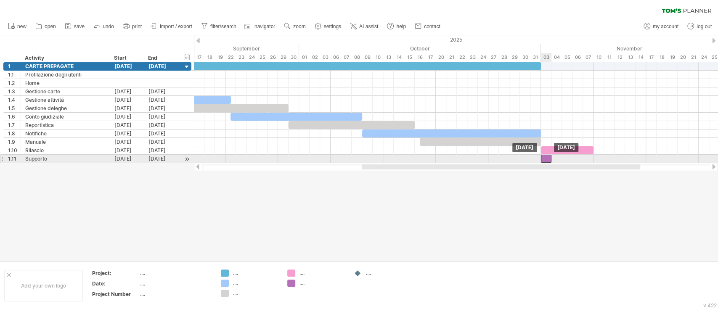
drag, startPoint x: 550, startPoint y: 158, endPoint x: 546, endPoint y: 158, distance: 4.6
click at [546, 158] on div at bounding box center [546, 159] width 11 height 8
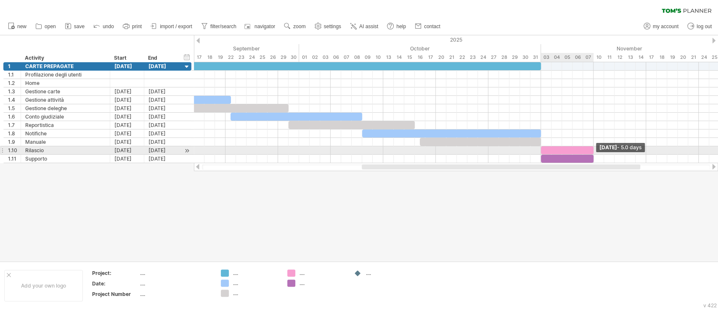
drag, startPoint x: 551, startPoint y: 156, endPoint x: 592, endPoint y: 154, distance: 41.7
click at [68, 154] on div at bounding box center [68, 112] width 0 height 101
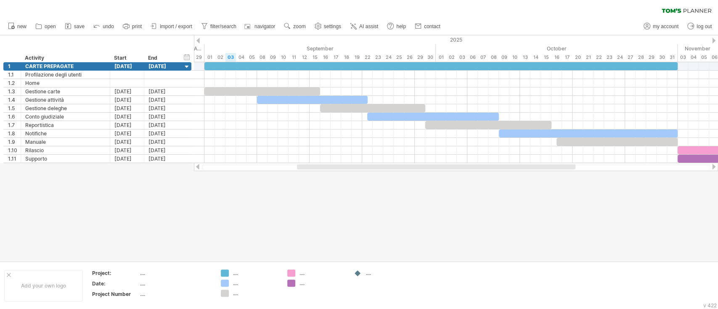
drag, startPoint x: 567, startPoint y: 167, endPoint x: 511, endPoint y: 170, distance: 55.6
click at [511, 170] on div at bounding box center [456, 167] width 524 height 8
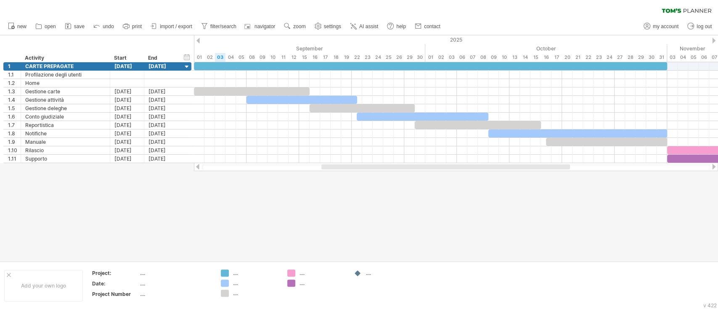
drag, startPoint x: 387, startPoint y: 167, endPoint x: 395, endPoint y: 167, distance: 8.0
click at [395, 167] on div at bounding box center [445, 166] width 249 height 5
click at [424, 187] on div at bounding box center [359, 148] width 718 height 226
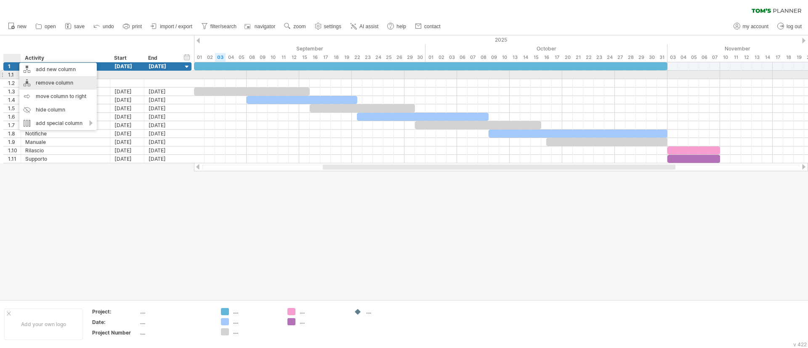
click at [26, 78] on div "remove column" at bounding box center [57, 82] width 77 height 13
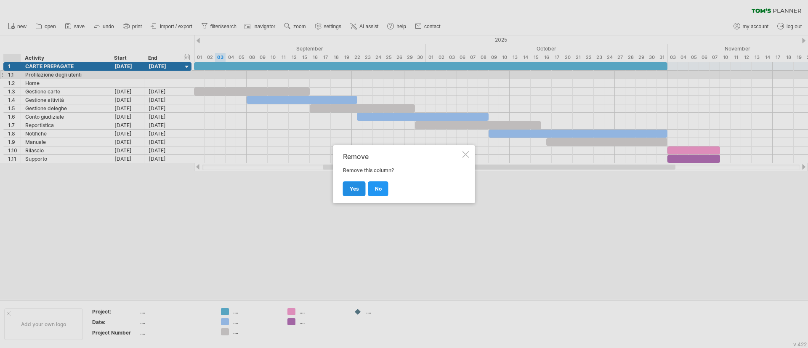
click at [357, 188] on span "yes" at bounding box center [354, 188] width 9 height 6
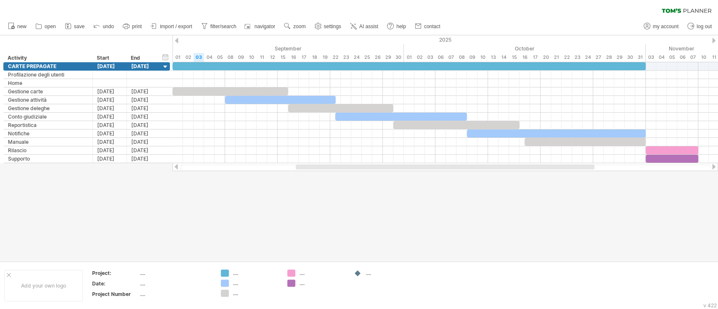
click at [478, 207] on div at bounding box center [359, 148] width 718 height 226
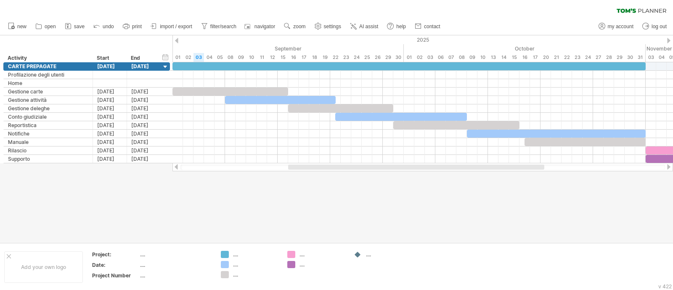
drag, startPoint x: 617, startPoint y: 189, endPoint x: 606, endPoint y: 198, distance: 14.4
click at [618, 189] on div at bounding box center [336, 138] width 673 height 207
